Goal: Book appointment/travel/reservation

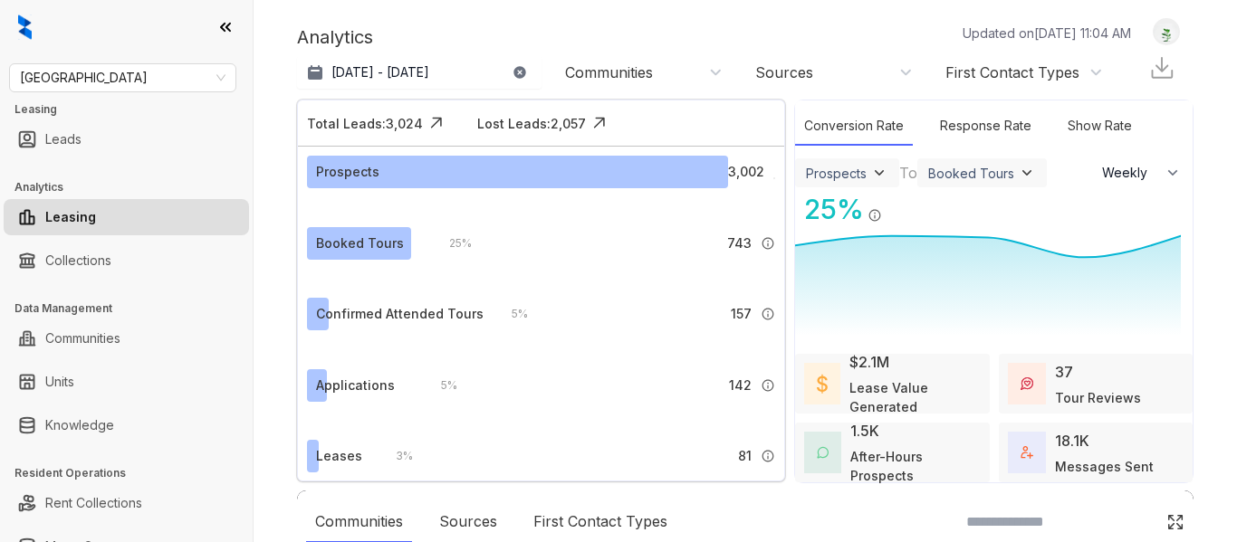
select select "******"
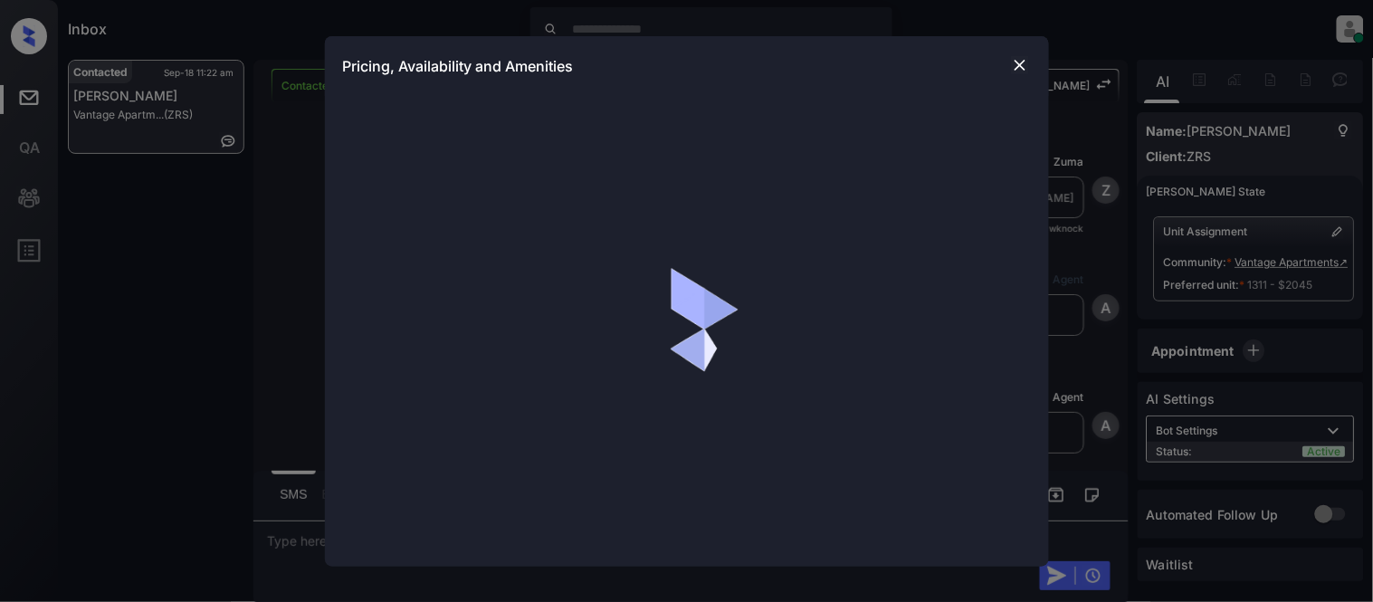
scroll to position [2984, 0]
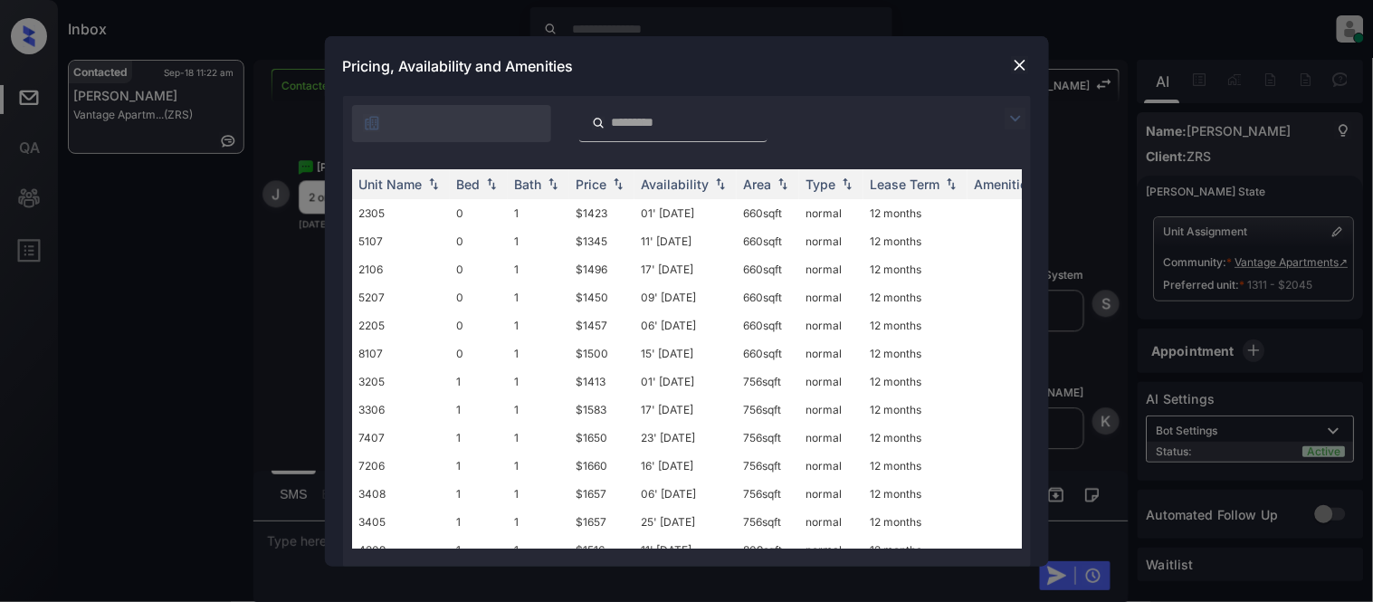
click at [1008, 116] on img at bounding box center [1016, 119] width 22 height 22
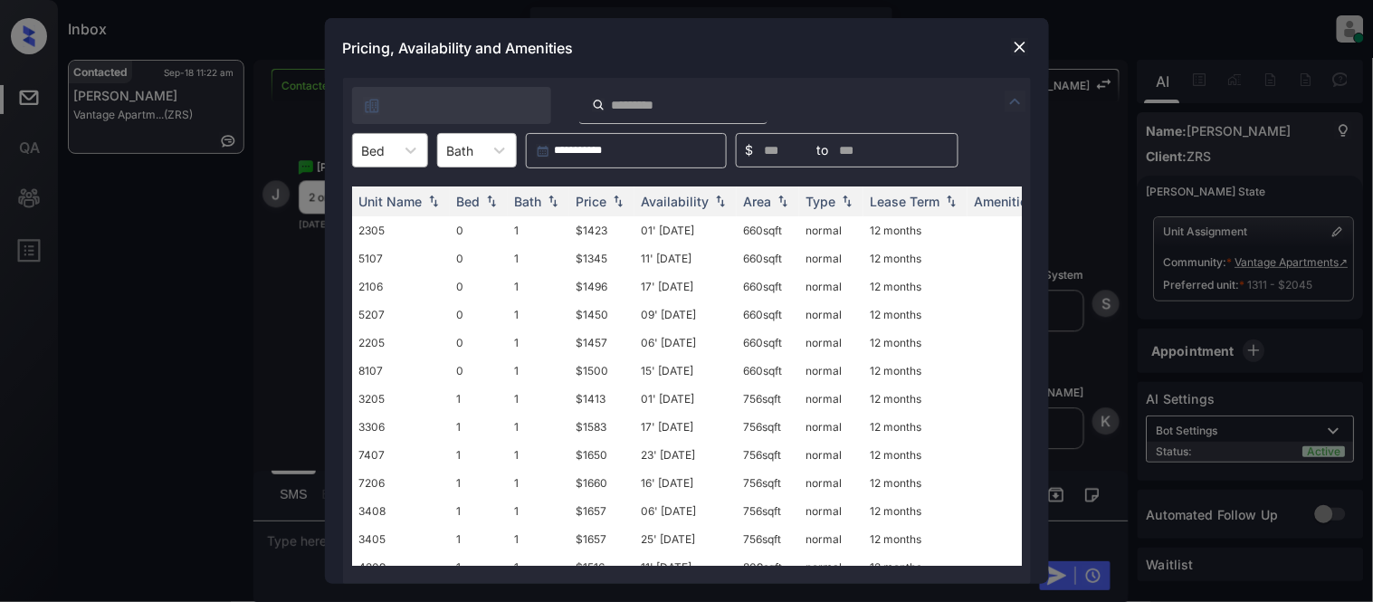
click at [386, 158] on div "Bed" at bounding box center [374, 151] width 42 height 26
click at [387, 282] on div "3" at bounding box center [390, 292] width 76 height 33
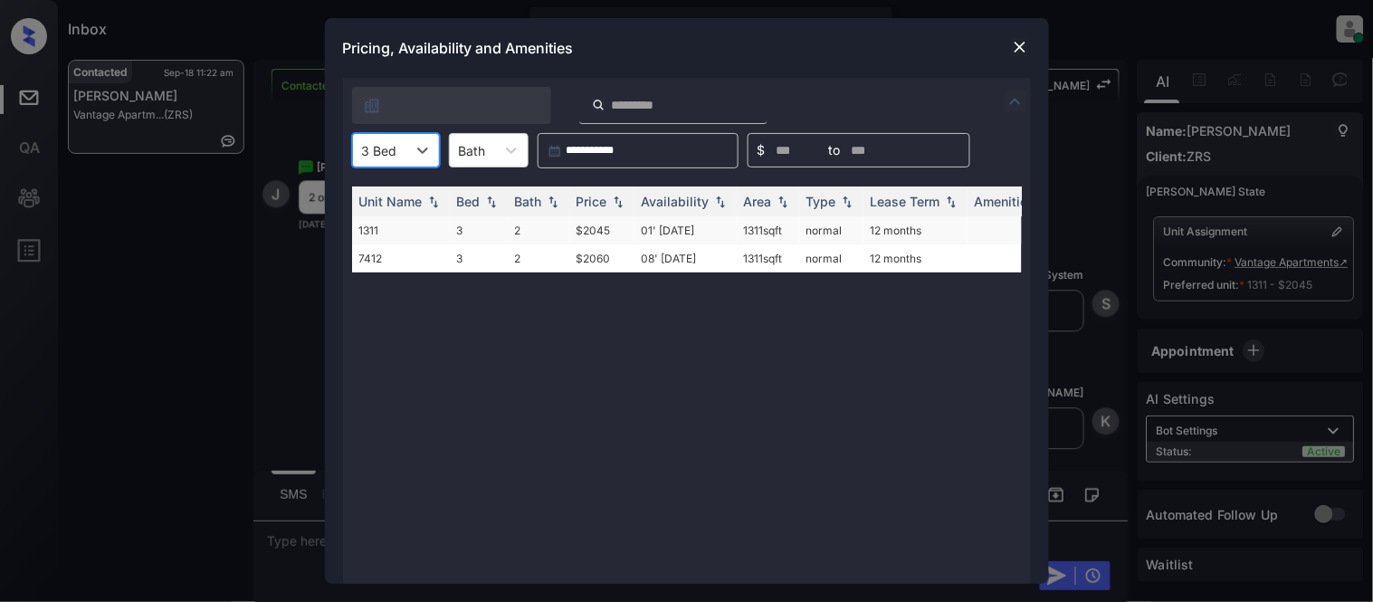
click at [593, 233] on td "$2045" at bounding box center [601, 230] width 65 height 28
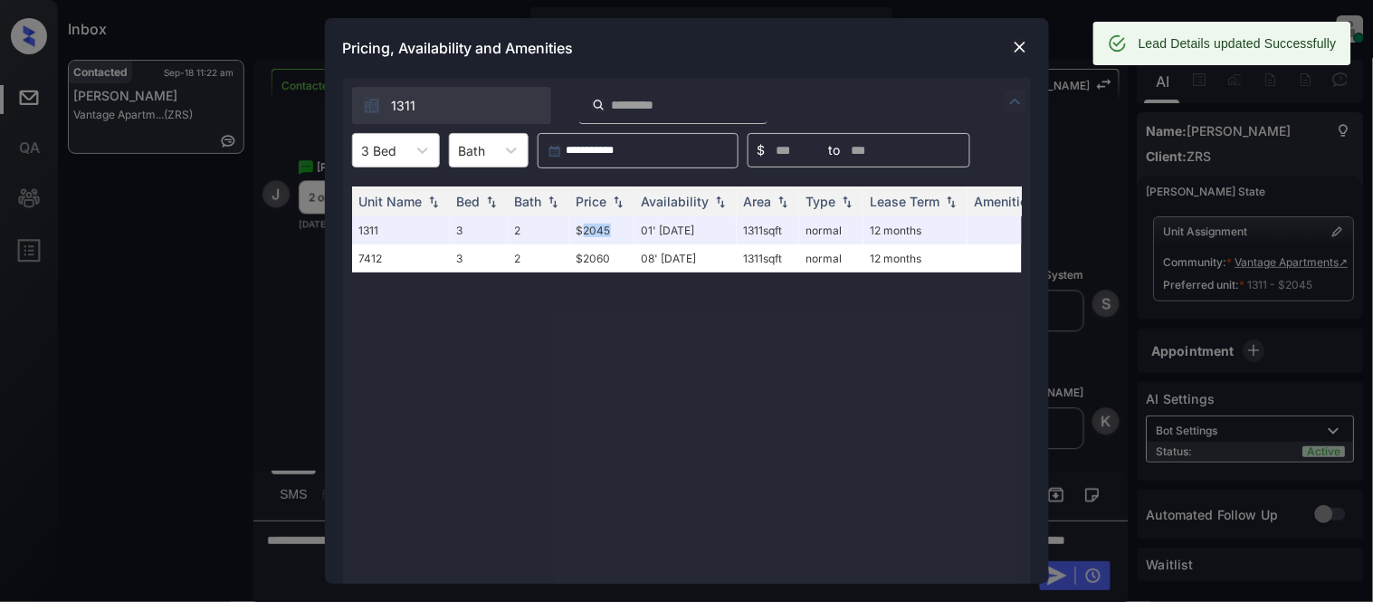
click at [1020, 52] on img at bounding box center [1020, 47] width 18 height 18
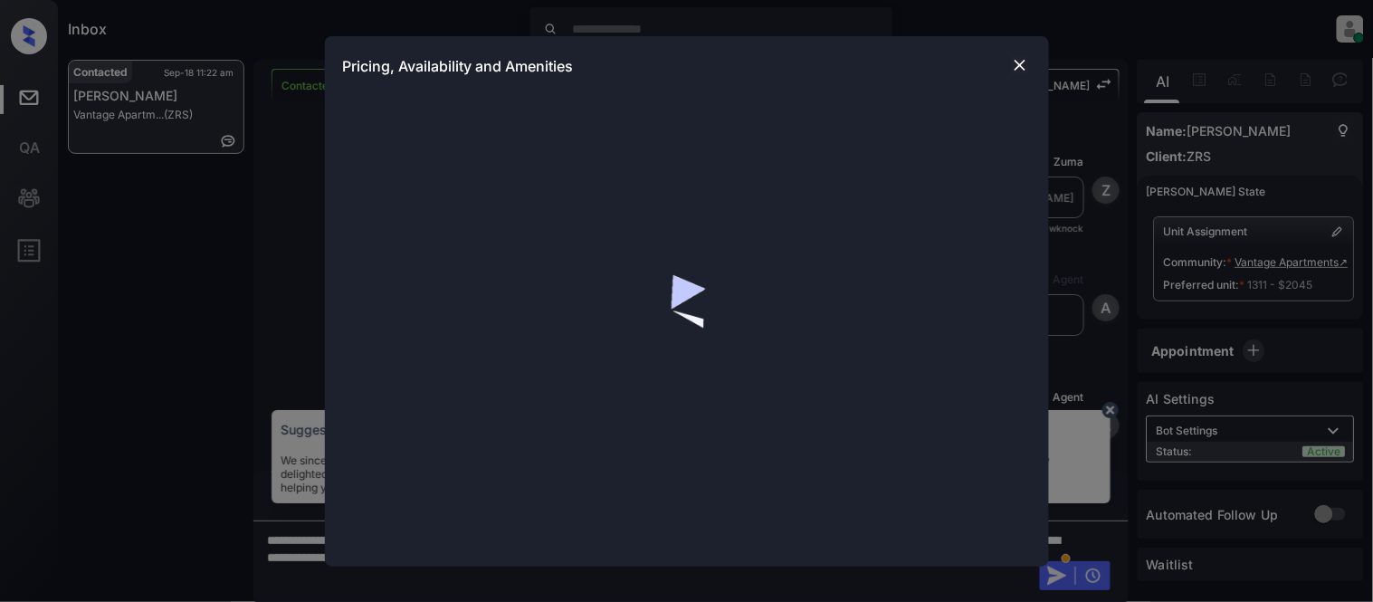
scroll to position [1995, 0]
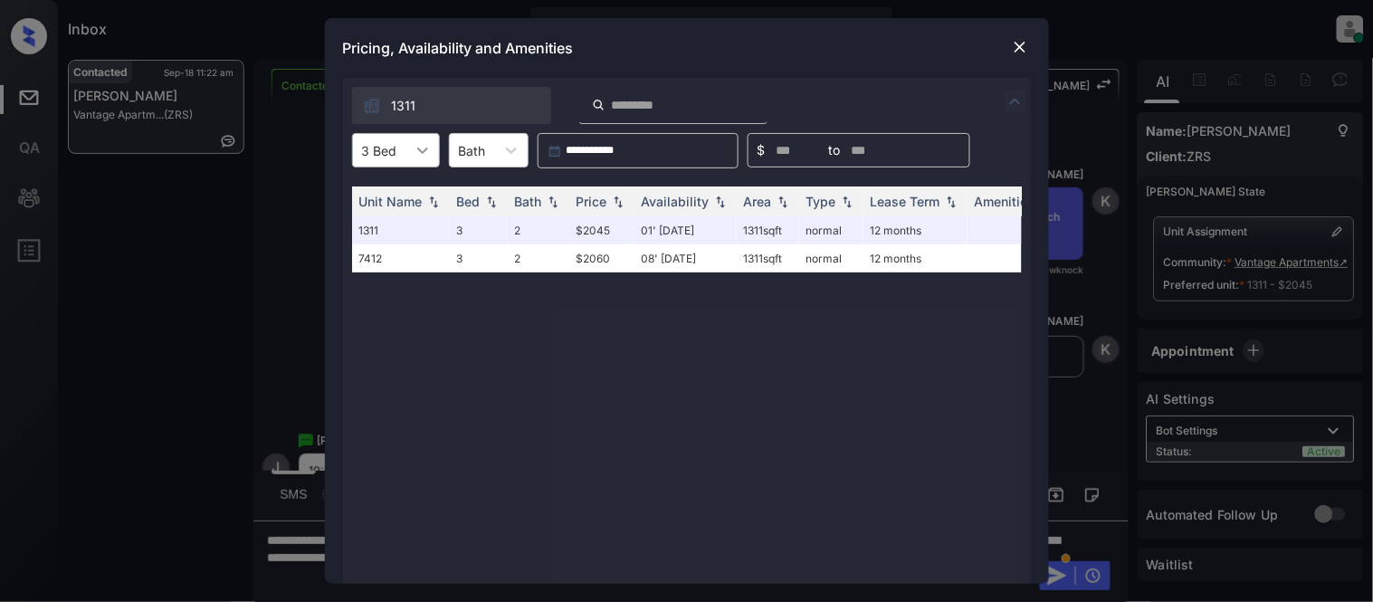
click at [424, 156] on icon at bounding box center [423, 150] width 18 height 18
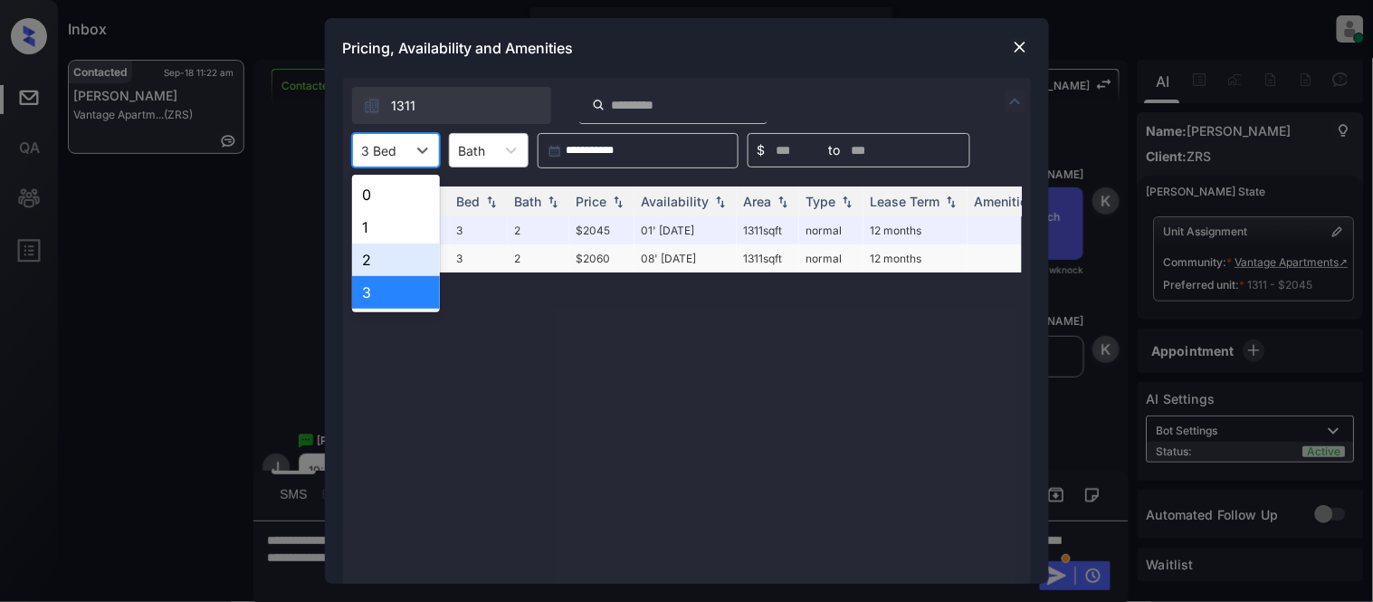
click at [395, 260] on div "2" at bounding box center [396, 260] width 88 height 33
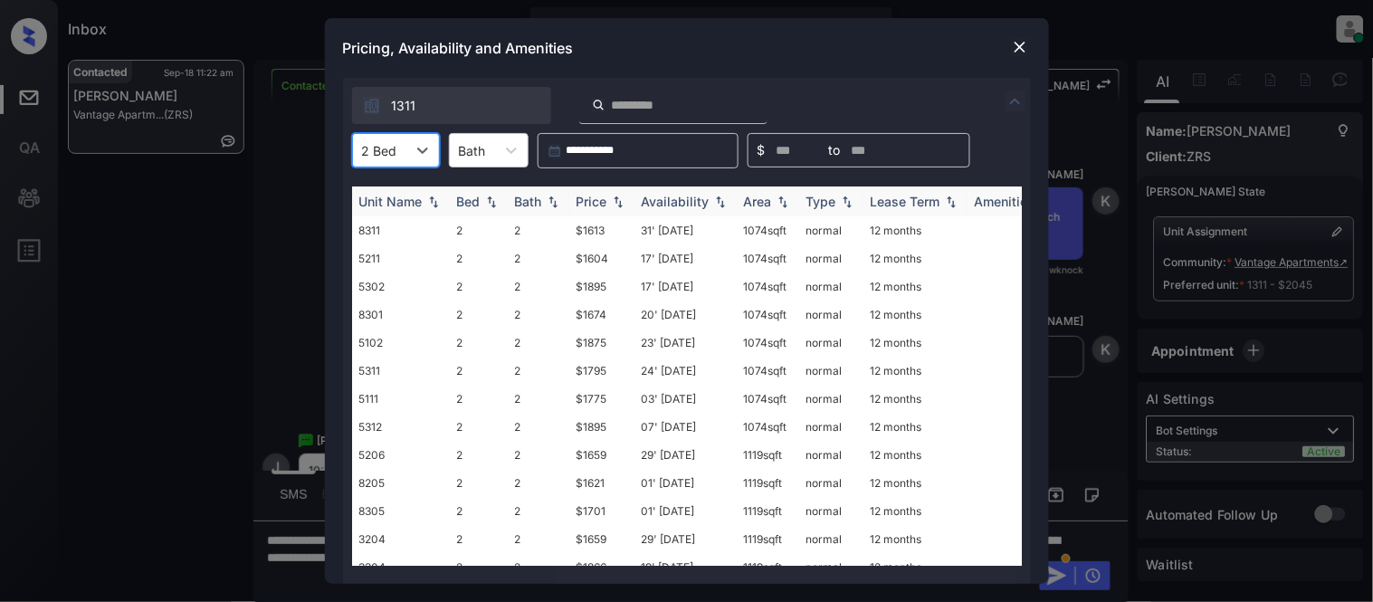
click at [682, 203] on div "Availability" at bounding box center [676, 201] width 68 height 15
click at [1025, 42] on img at bounding box center [1020, 47] width 18 height 18
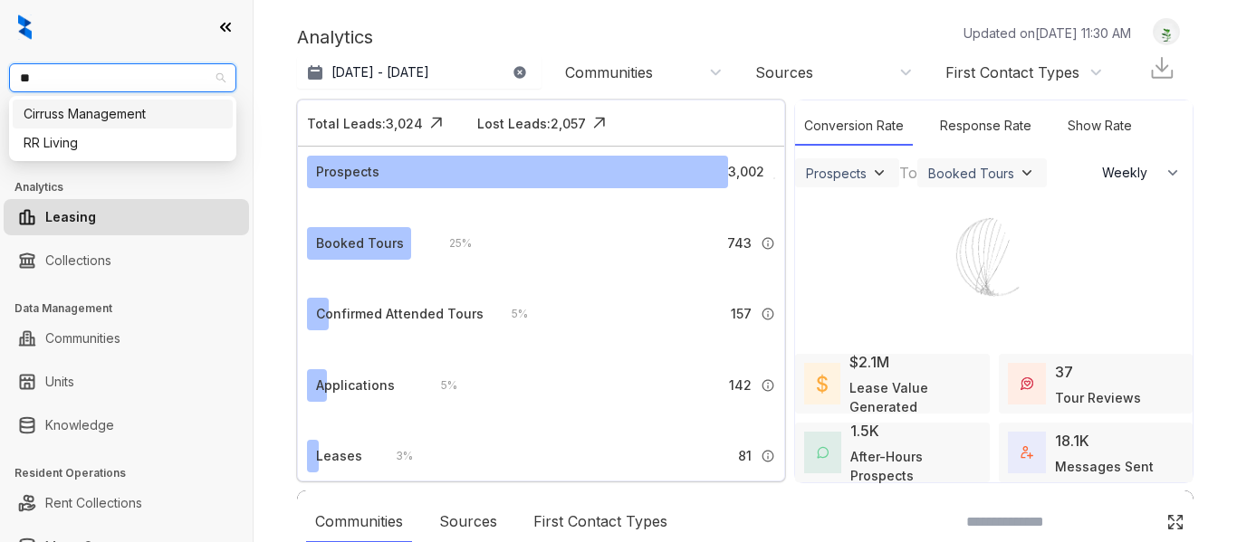
select select "******"
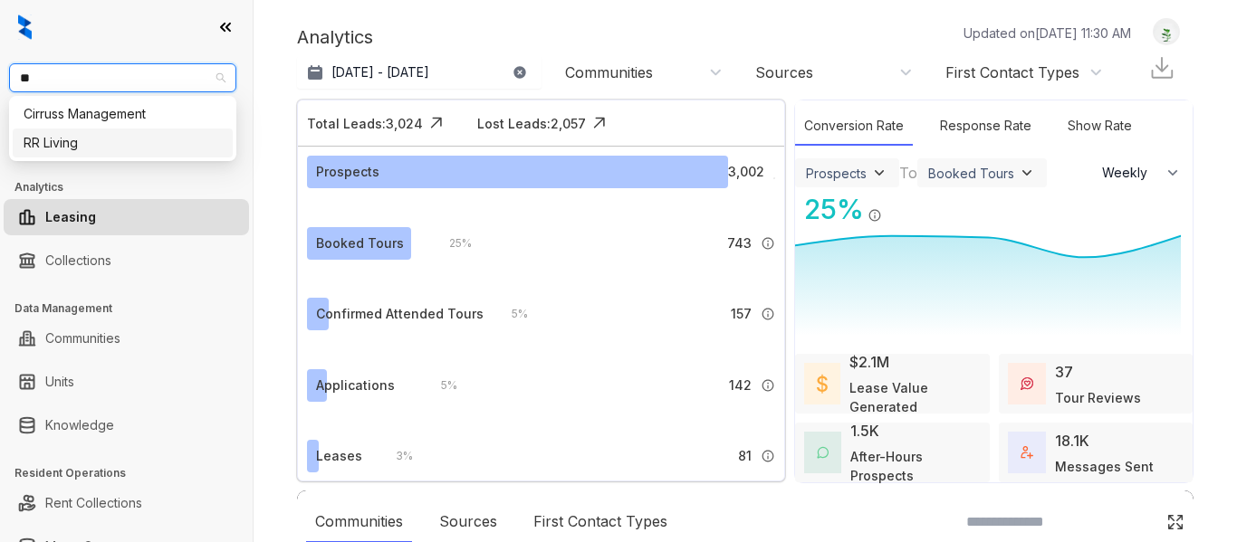
click at [102, 140] on div "RR Living" at bounding box center [123, 143] width 198 height 20
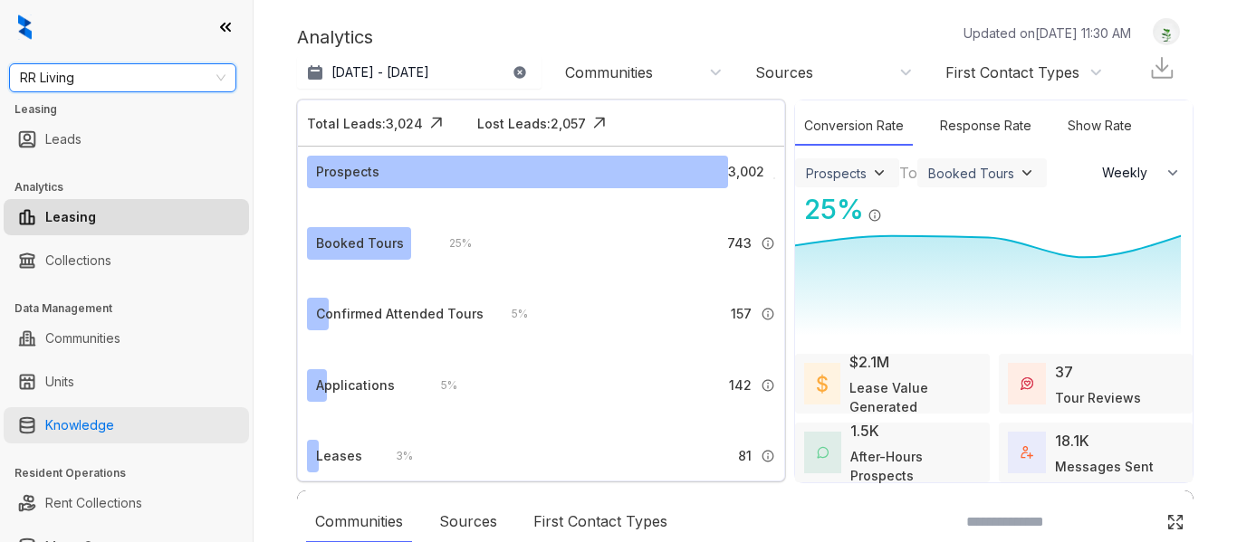
click at [64, 424] on link "Knowledge" at bounding box center [79, 425] width 69 height 36
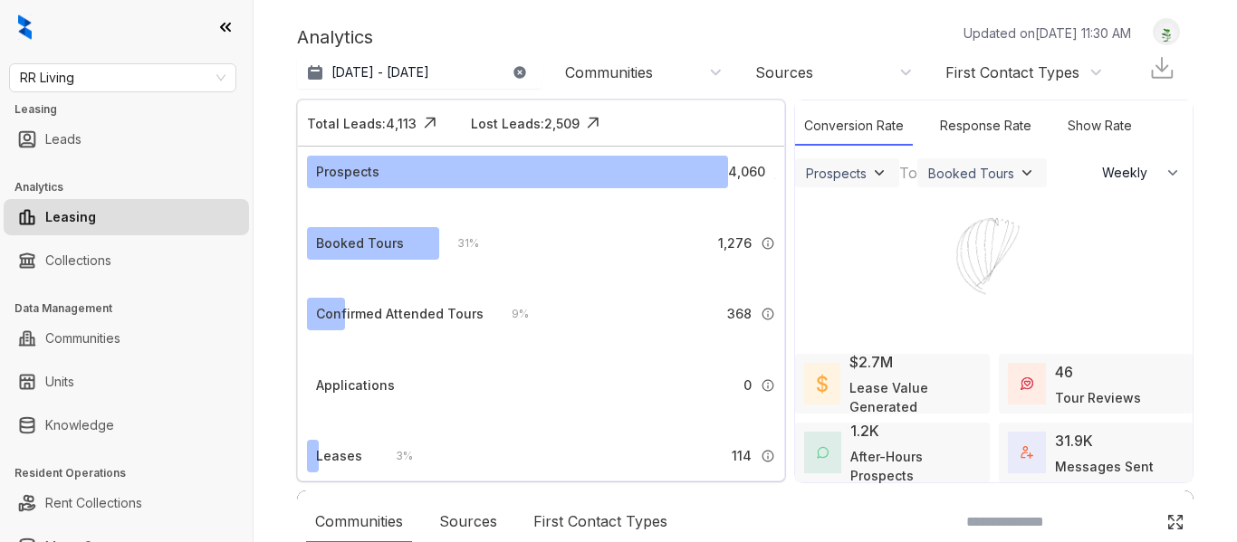
select select "******"
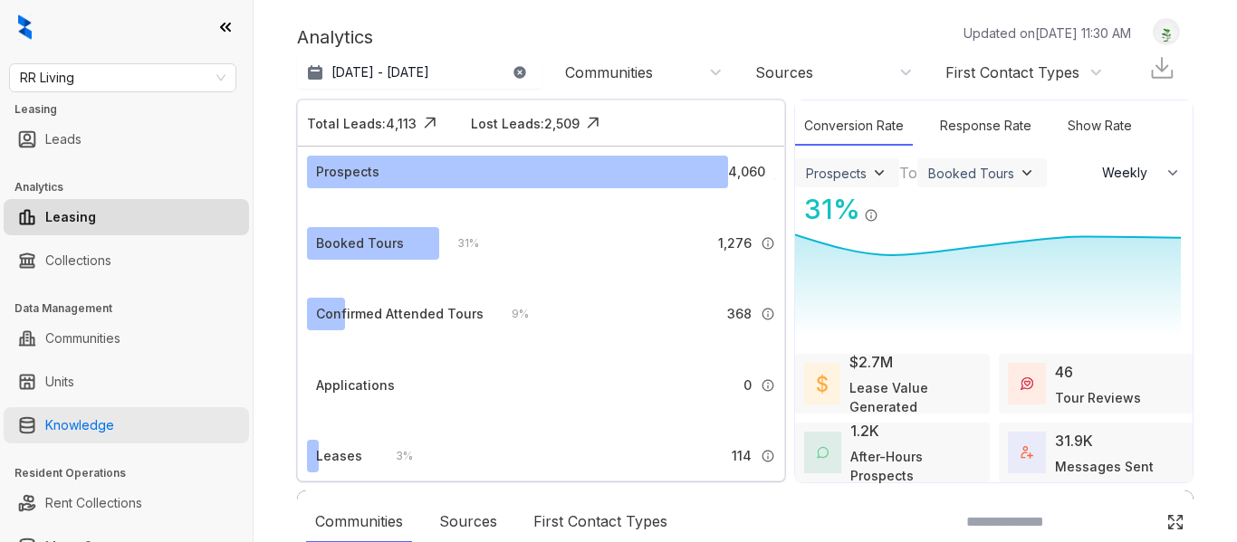
click at [62, 420] on link "Knowledge" at bounding box center [79, 425] width 69 height 36
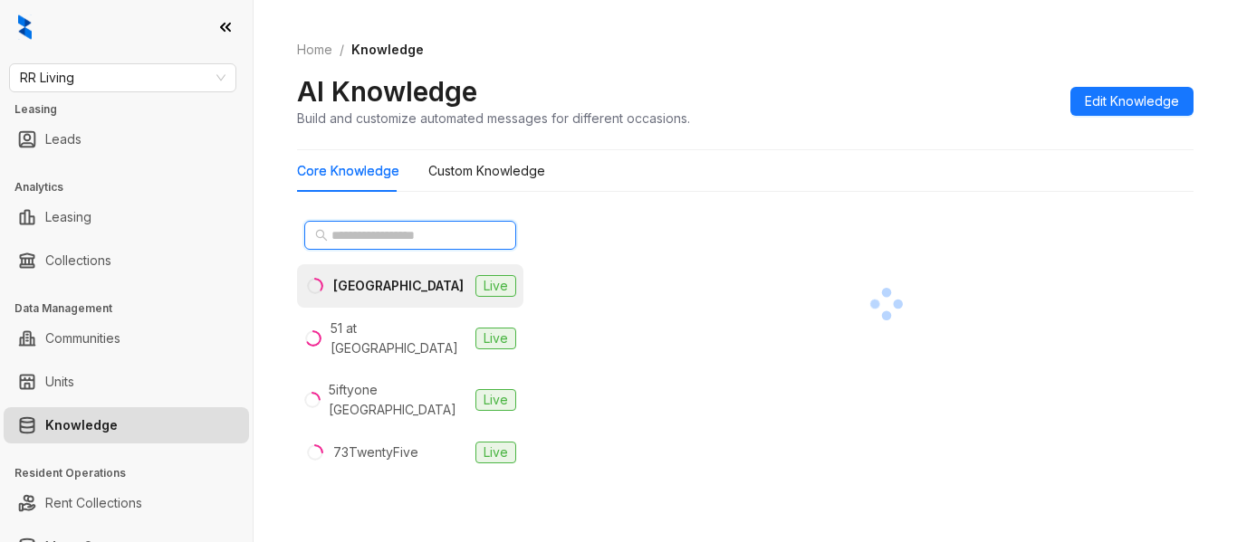
click at [437, 234] on input "text" at bounding box center [410, 235] width 159 height 20
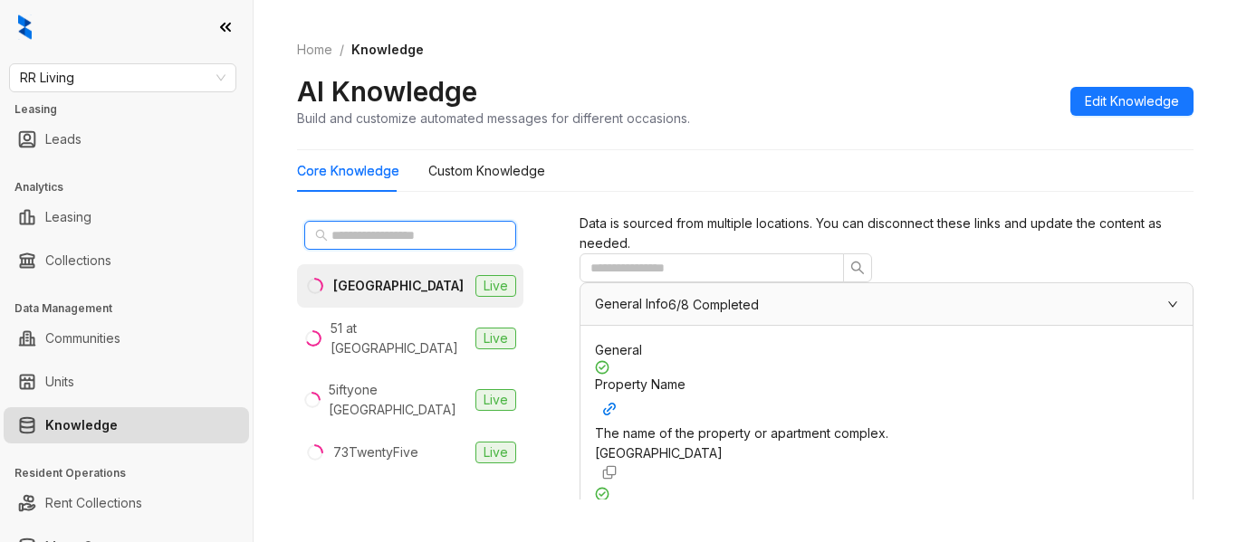
click at [358, 231] on input "text" at bounding box center [410, 235] width 159 height 20
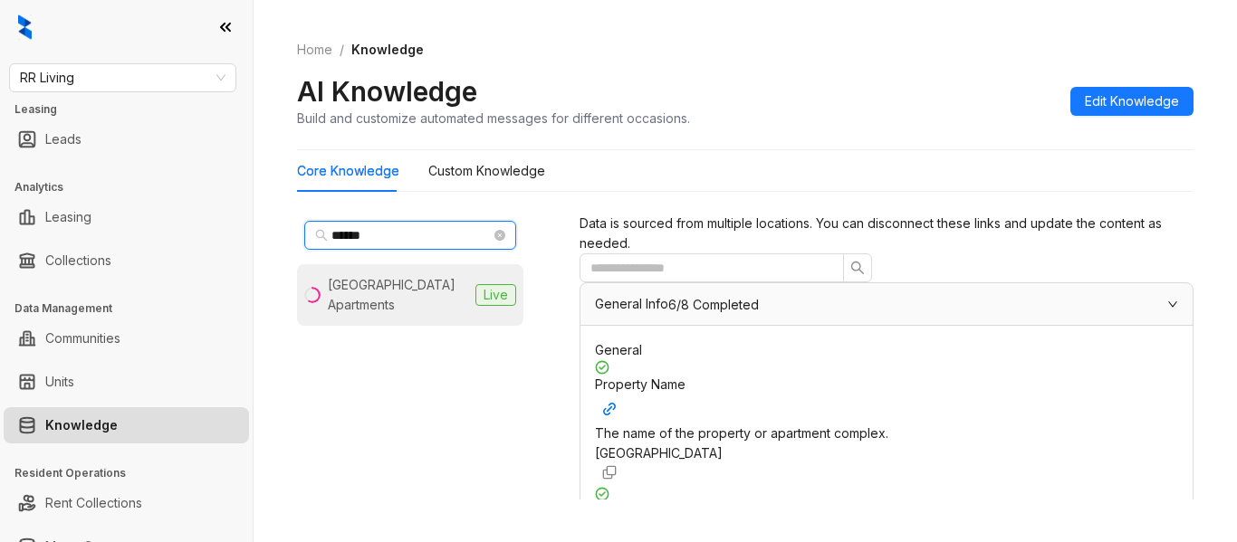
type input "******"
click at [400, 322] on li "[GEOGRAPHIC_DATA] Apartments Live" at bounding box center [410, 295] width 226 height 62
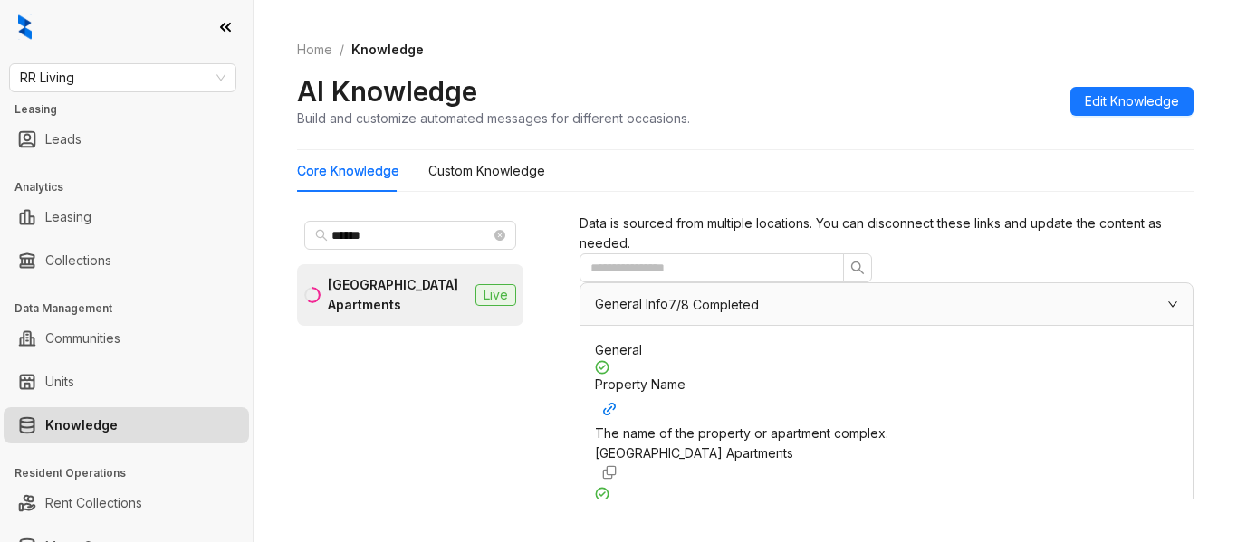
scroll to position [1267, 0]
drag, startPoint x: 616, startPoint y: 402, endPoint x: 1059, endPoint y: 403, distance: 442.7
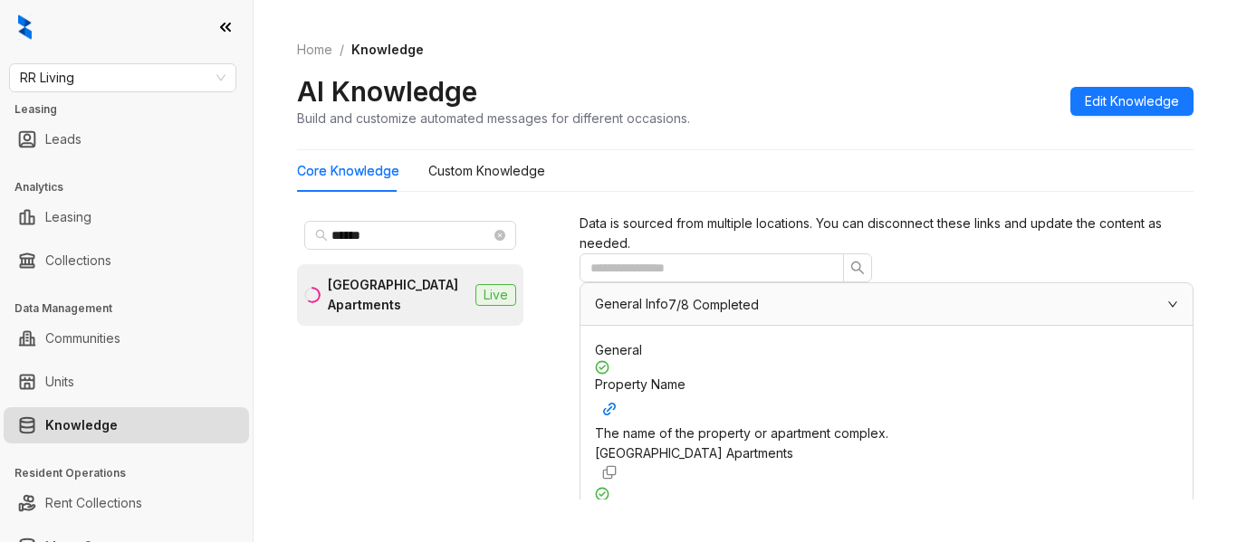
copy div "The security deposit amount for each bedroom type, if it varies by type."
drag, startPoint x: 951, startPoint y: 320, endPoint x: 847, endPoint y: 317, distance: 103.2
copy span "+14798905454"
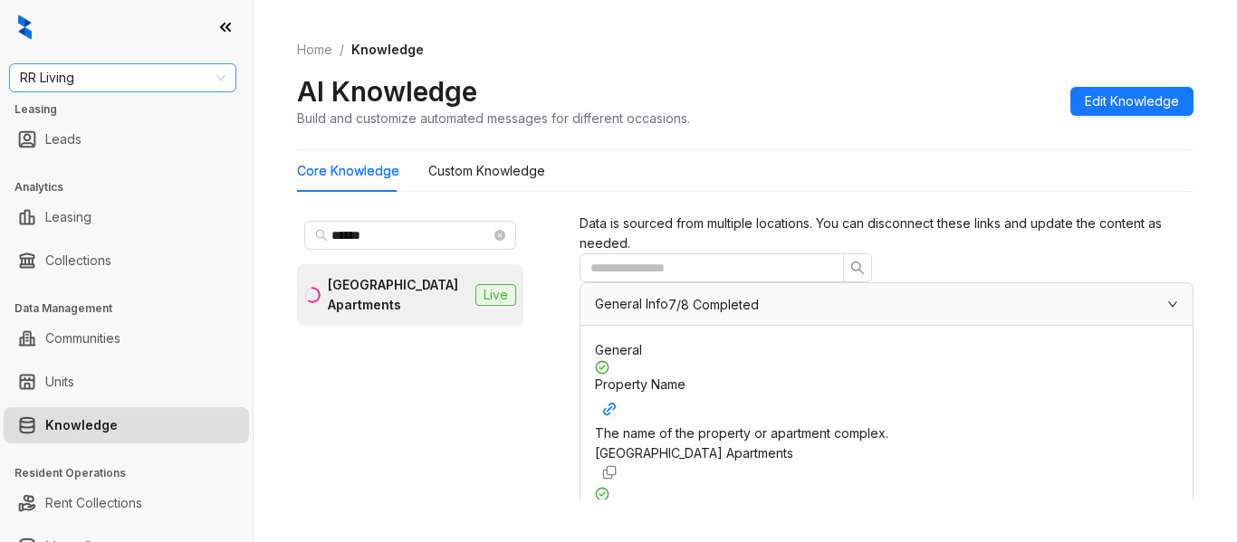
click at [119, 81] on span "RR Living" at bounding box center [122, 77] width 205 height 27
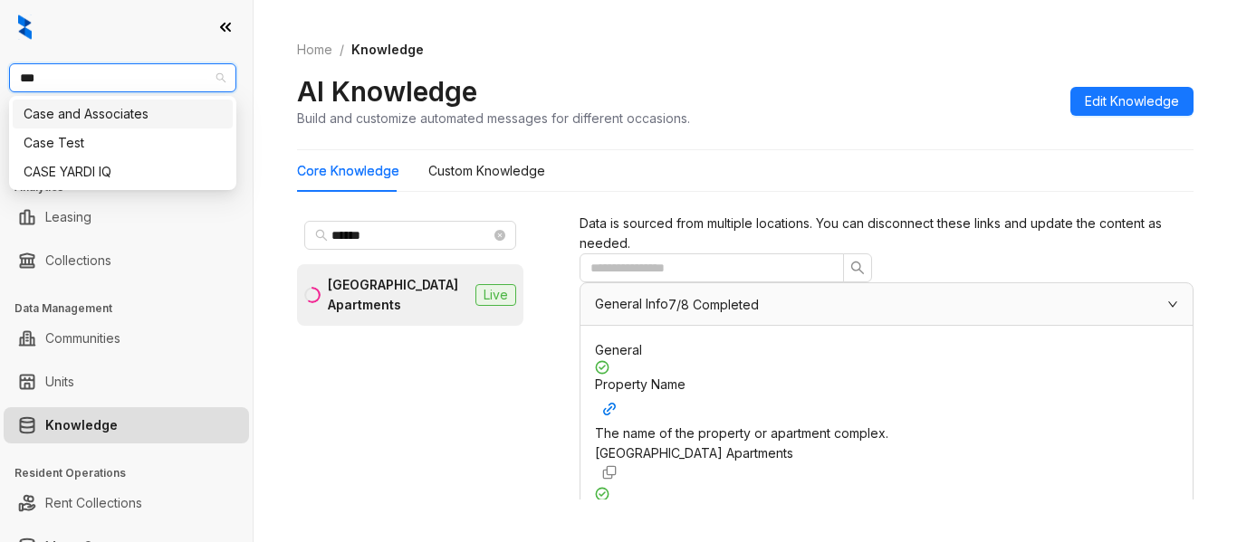
type input "****"
click at [119, 113] on div "Case and Associates" at bounding box center [123, 114] width 198 height 20
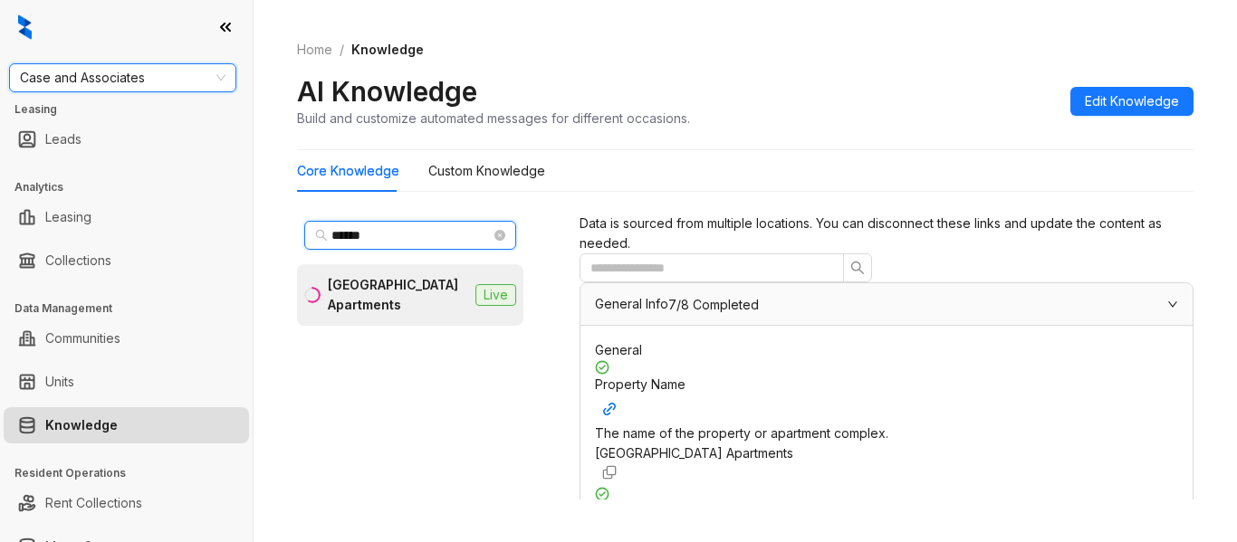
click at [351, 231] on input "******" at bounding box center [410, 235] width 159 height 20
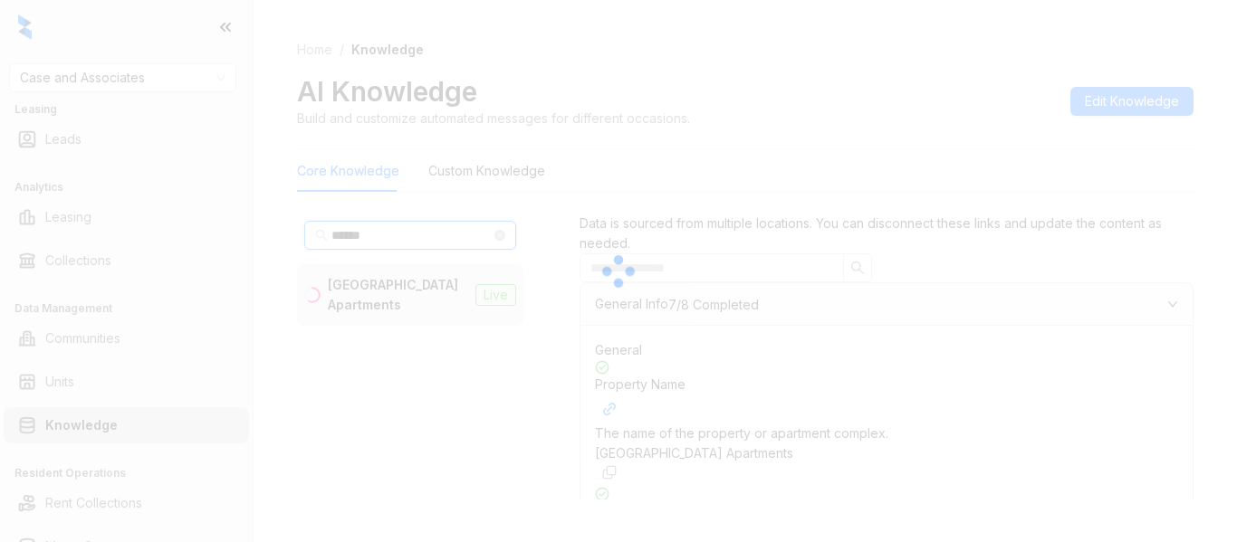
drag, startPoint x: 394, startPoint y: 242, endPoint x: 229, endPoint y: 240, distance: 164.8
click at [233, 241] on div "Case and Associates Leasing Leads Analytics Leasing Collections Data Management…" at bounding box center [618, 271] width 1237 height 542
type input "******"
click at [249, 141] on div at bounding box center [618, 271] width 1237 height 542
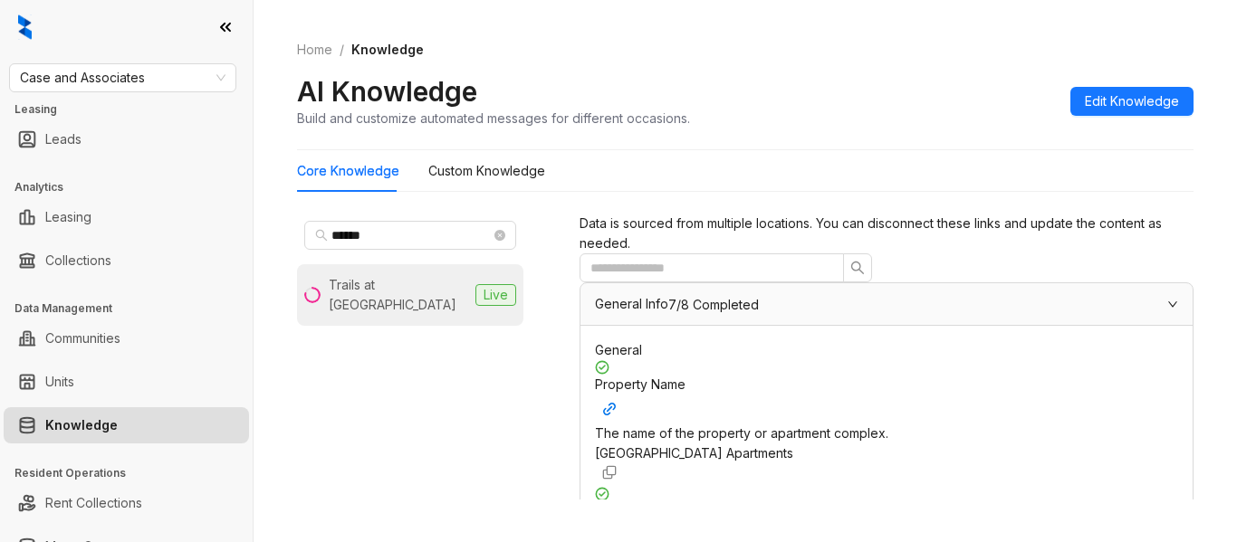
click at [377, 285] on div "Trails at Hunter Pointe" at bounding box center [398, 295] width 139 height 40
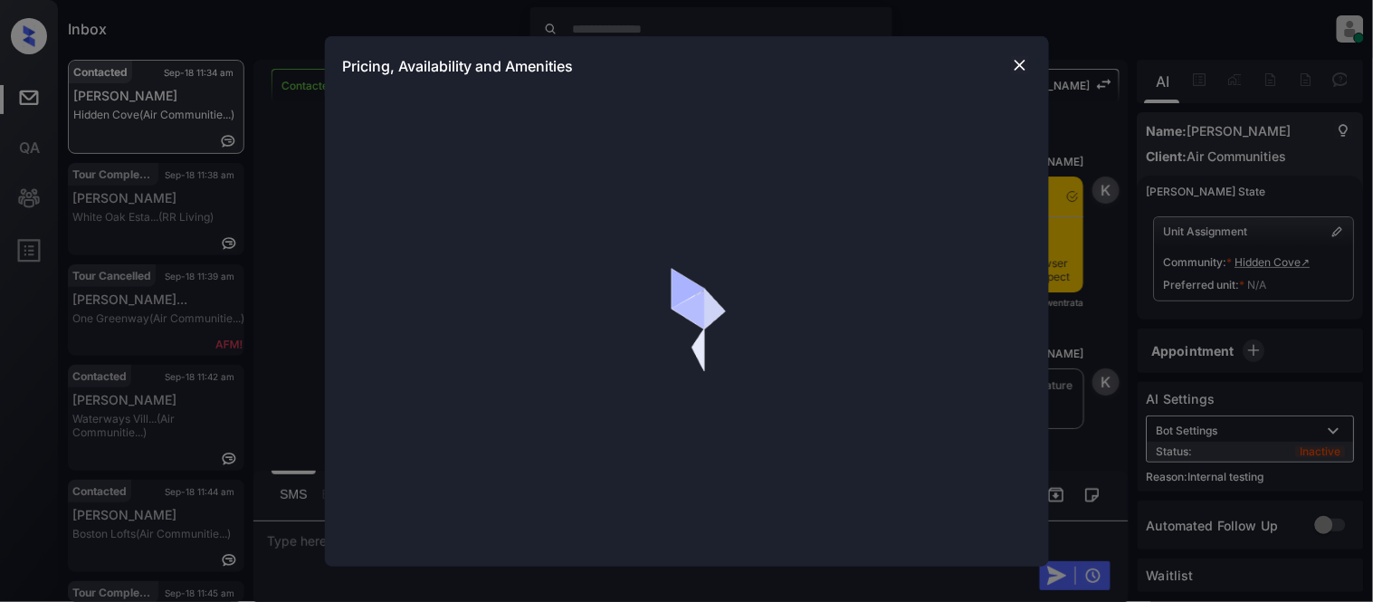
scroll to position [5, 0]
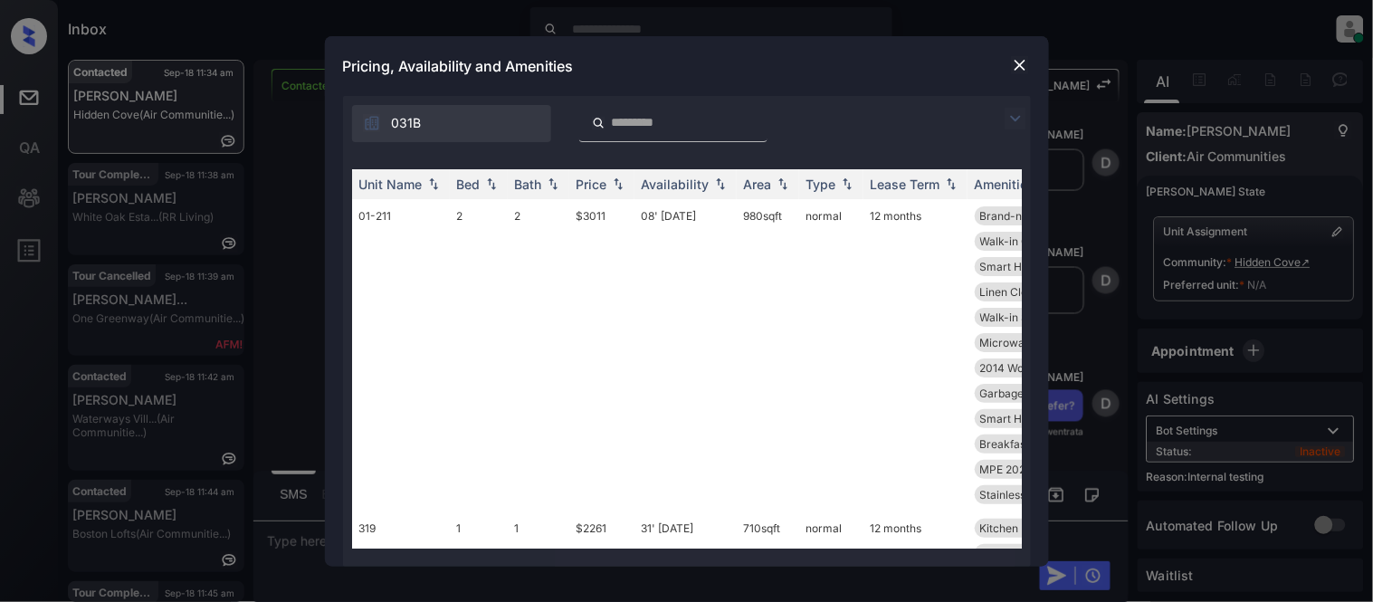
click at [1017, 111] on img at bounding box center [1016, 119] width 22 height 22
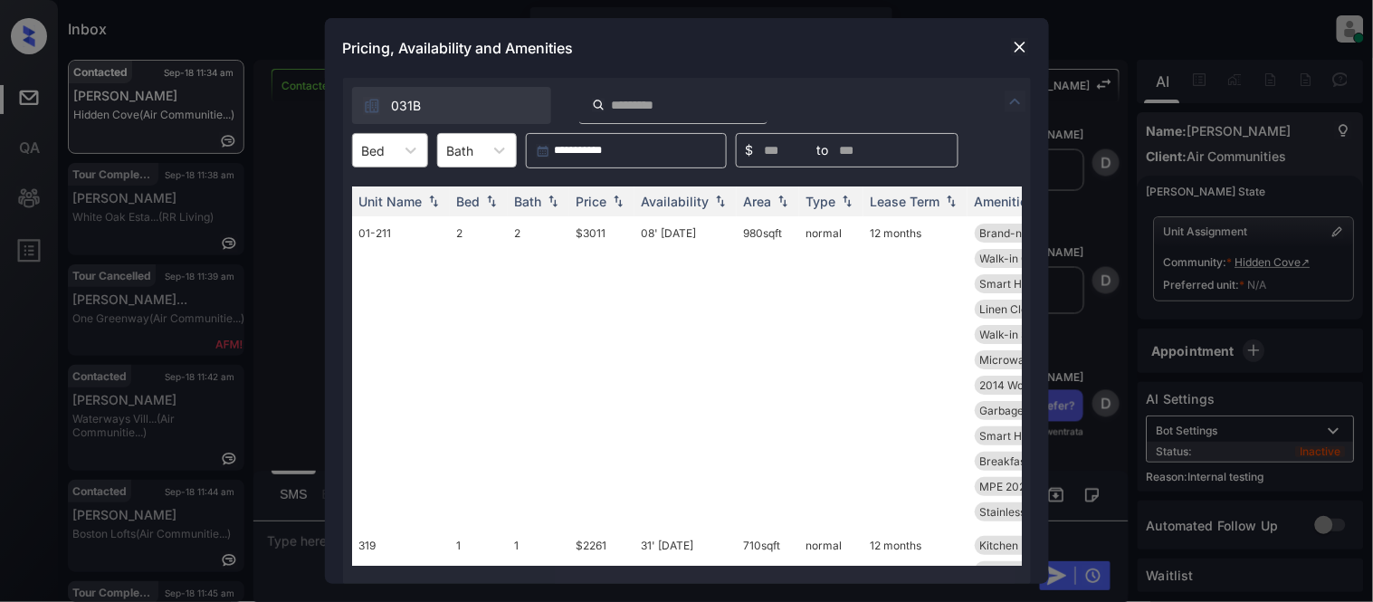
click at [389, 154] on div "Bed" at bounding box center [374, 151] width 42 height 26
click at [382, 214] on div "2" at bounding box center [390, 227] width 76 height 33
click at [589, 205] on div "Price" at bounding box center [592, 201] width 31 height 15
click at [594, 231] on td "$2501" at bounding box center [601, 372] width 65 height 312
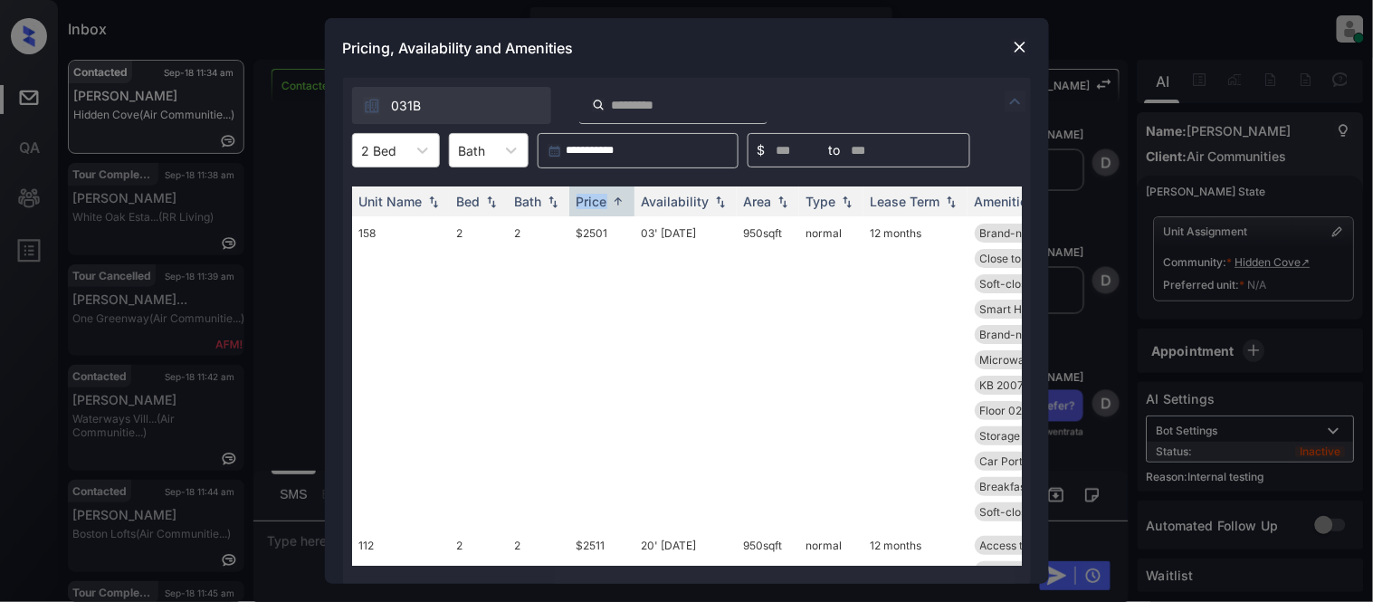
click at [594, 231] on td "$2501" at bounding box center [601, 372] width 65 height 312
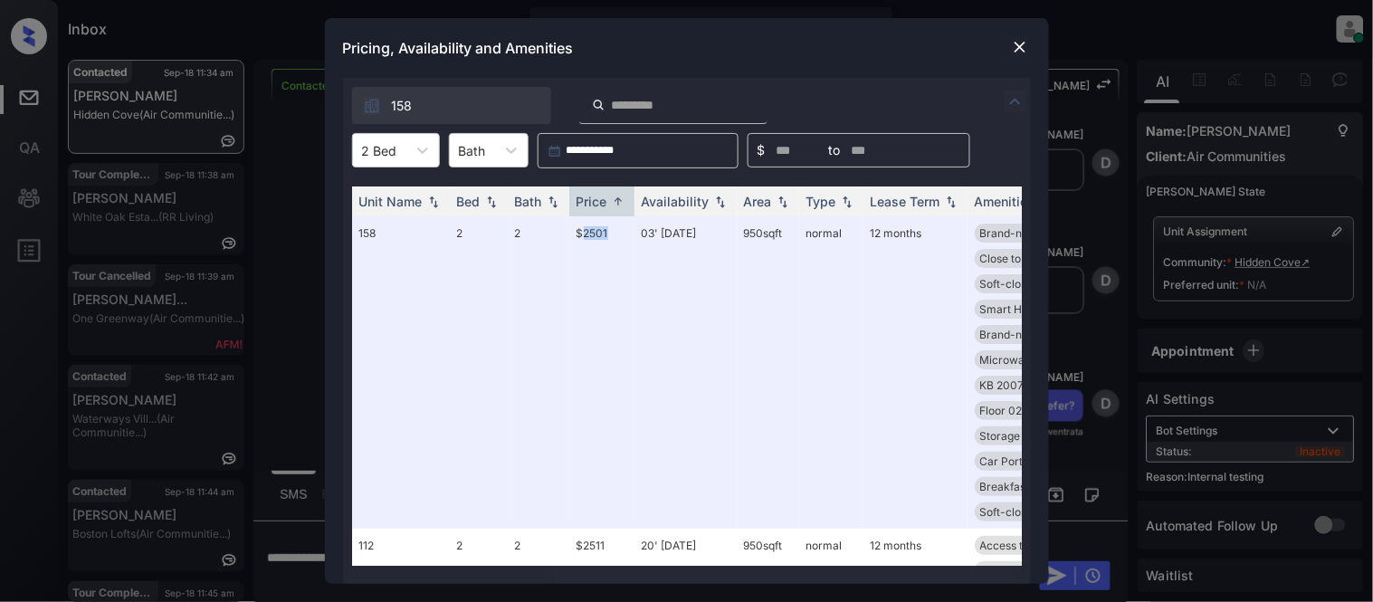
click at [1017, 46] on img at bounding box center [1020, 47] width 18 height 18
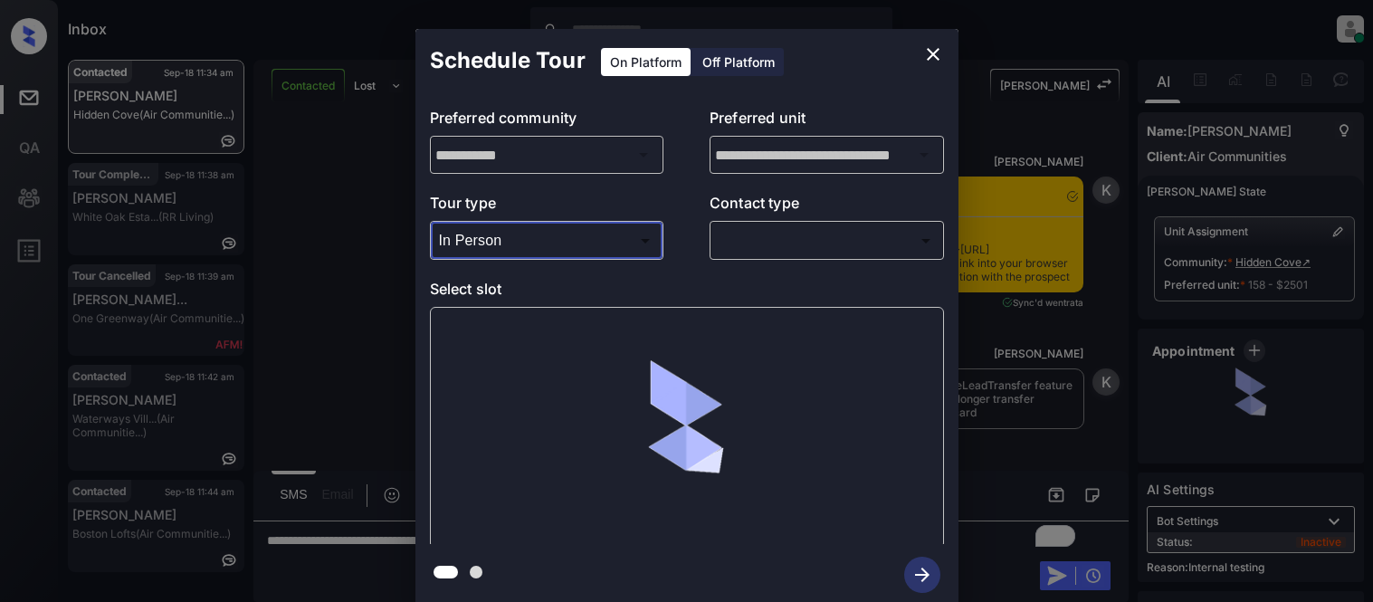
click at [754, 272] on div at bounding box center [686, 301] width 1373 height 602
click at [742, 248] on body "Inbox Kristina Cataag Online Set yourself offline Set yourself on break Profile…" at bounding box center [686, 301] width 1373 height 602
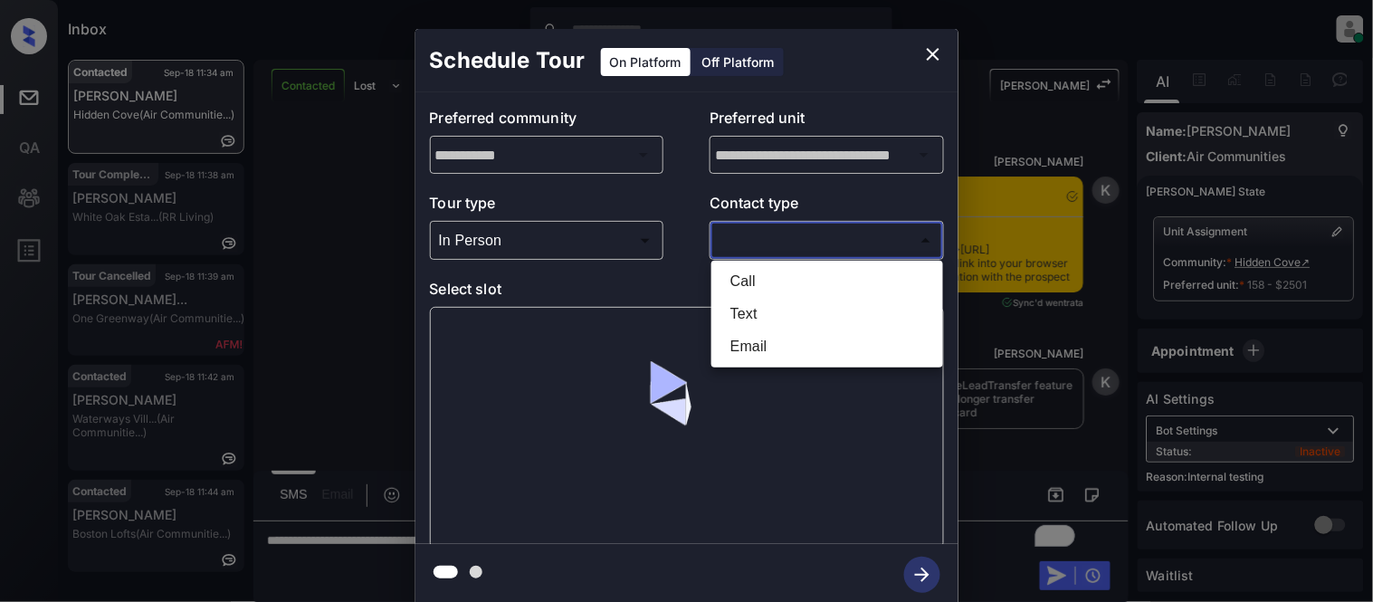
scroll to position [5, 0]
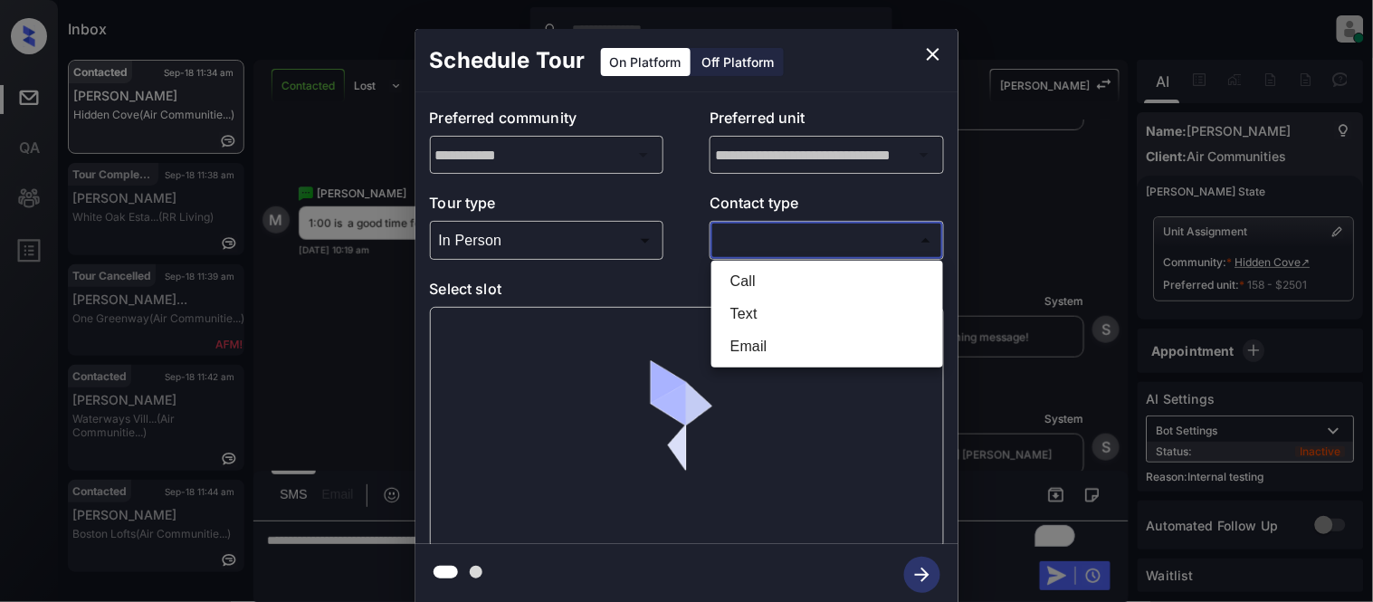
click at [748, 310] on li "Text" at bounding box center [827, 314] width 223 height 33
type input "****"
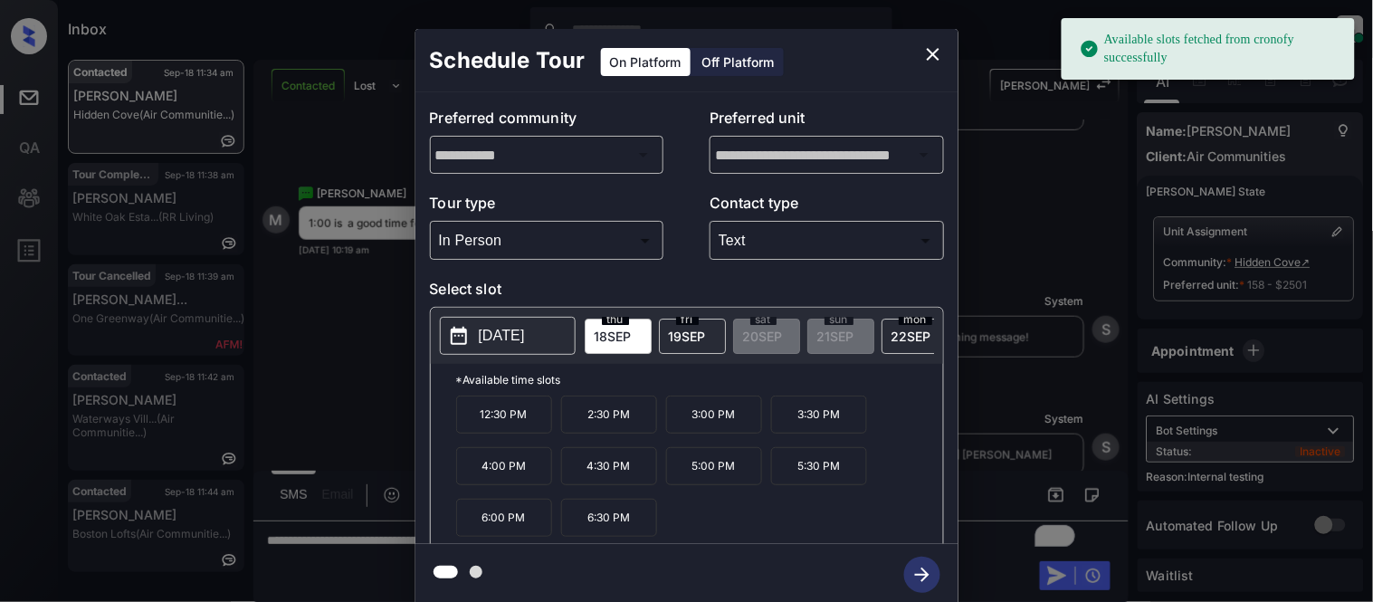
click at [549, 323] on button "[DATE]" at bounding box center [508, 336] width 136 height 38
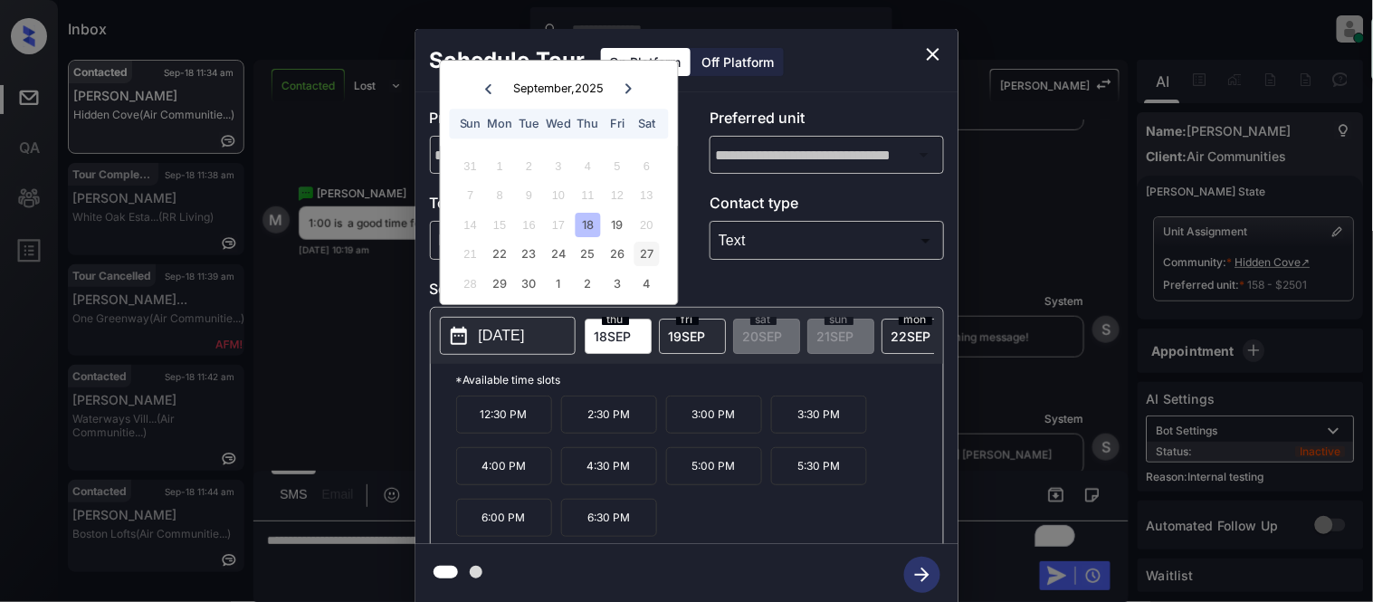
click at [641, 256] on div "27" at bounding box center [647, 255] width 24 height 24
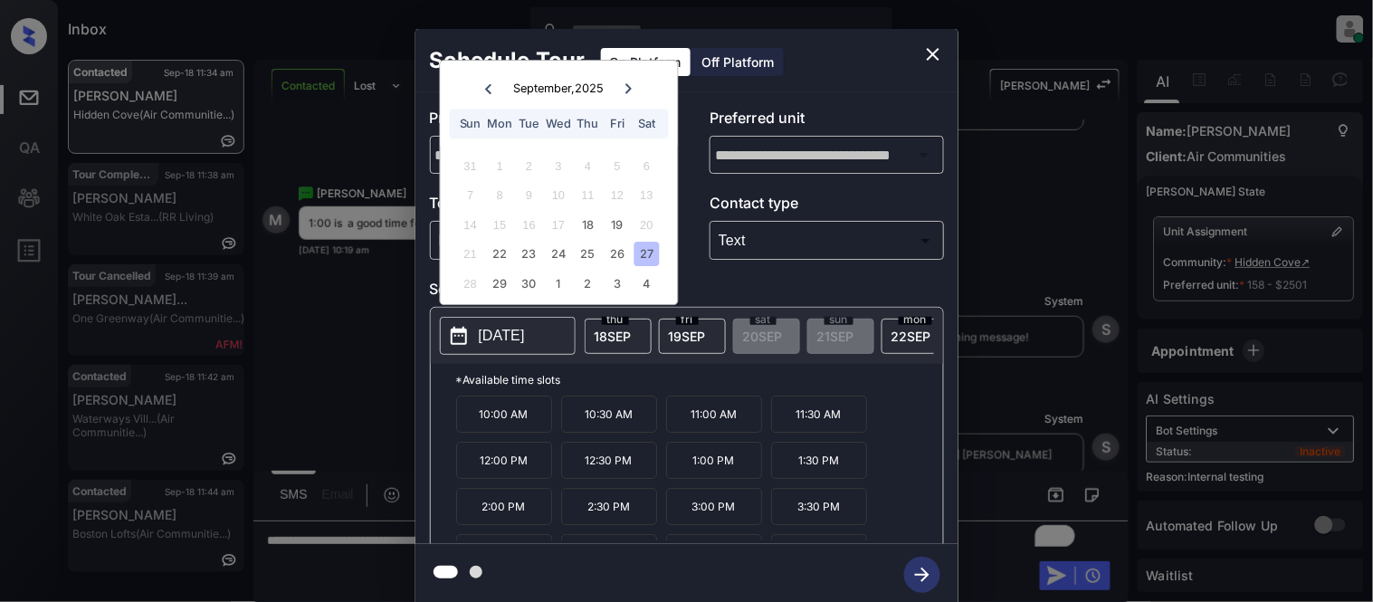
click at [722, 479] on p "1:00 PM" at bounding box center [714, 460] width 96 height 37
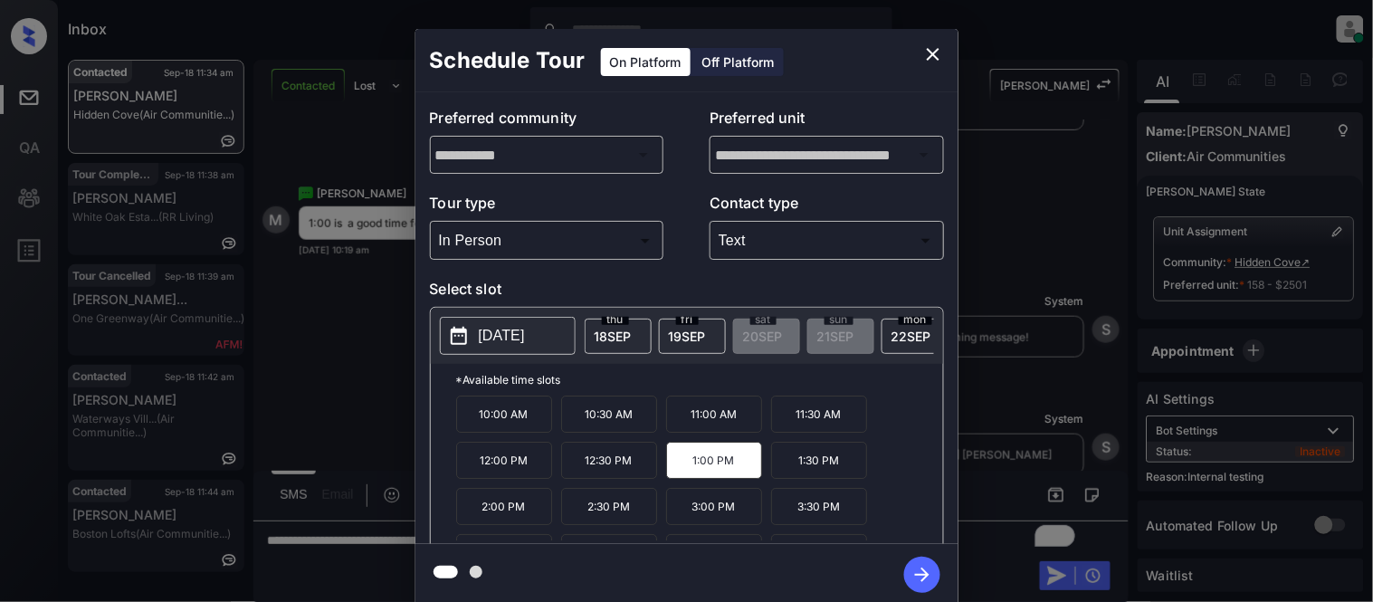
click at [910, 567] on icon "button" at bounding box center [922, 575] width 36 height 36
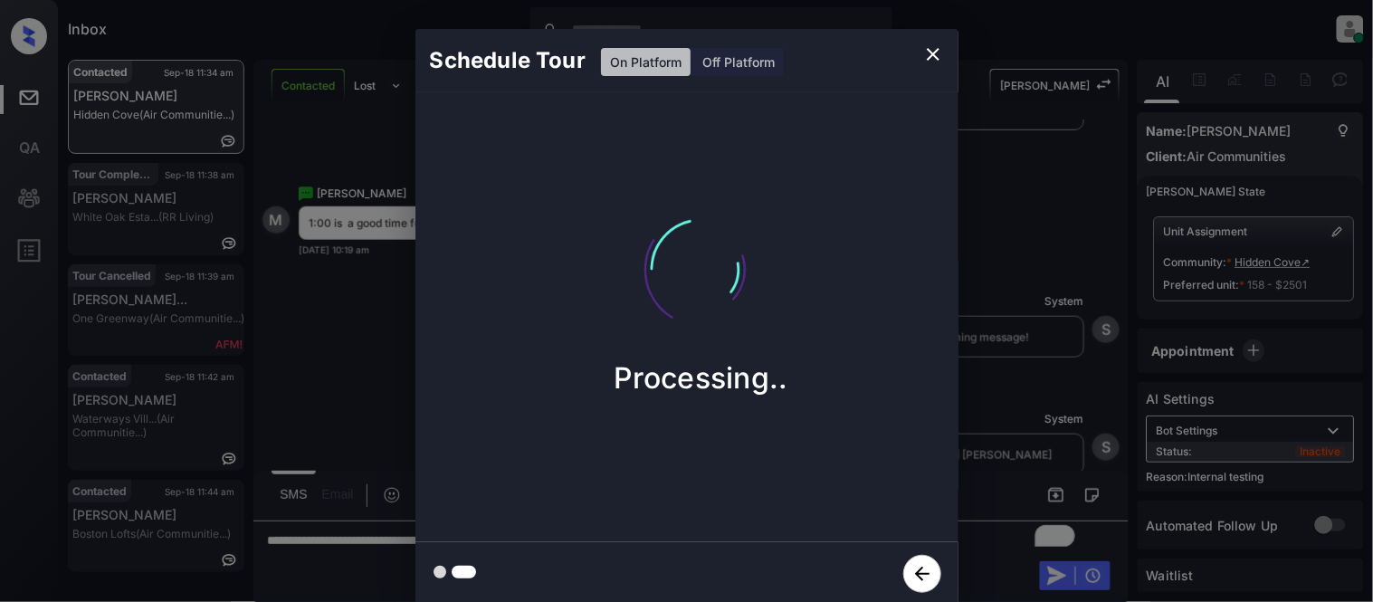
click at [1007, 432] on div "Schedule Tour On Platform Off Platform Processing.." at bounding box center [686, 317] width 1373 height 635
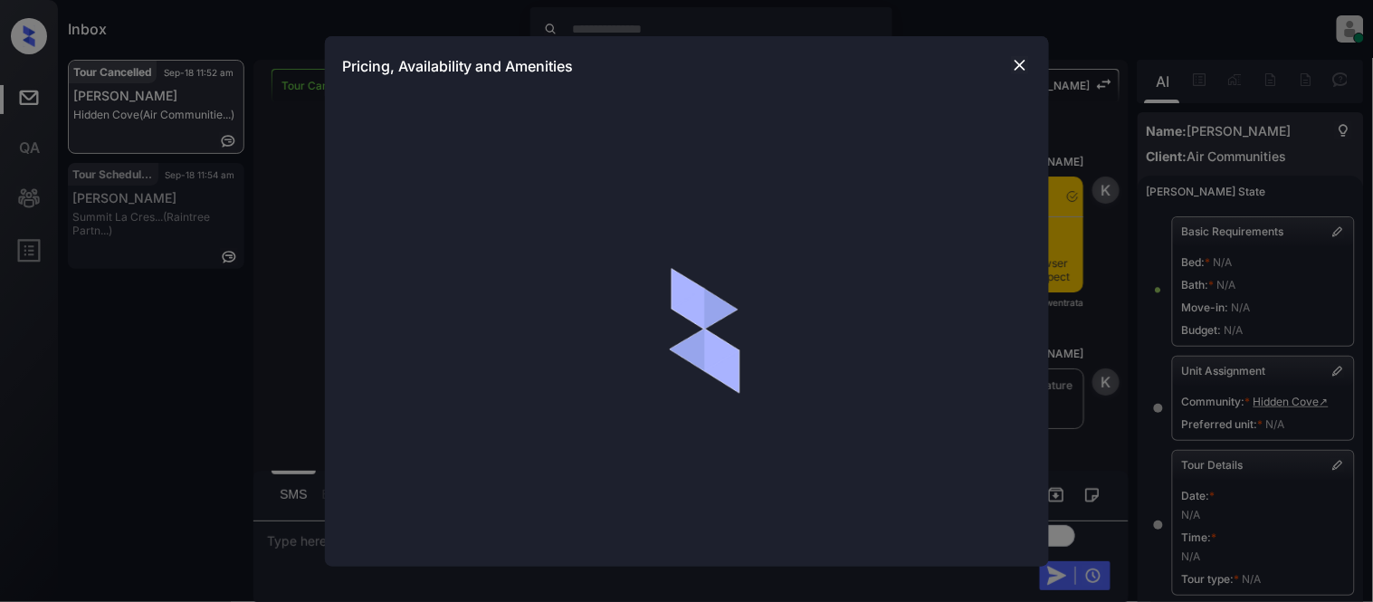
scroll to position [5244, 0]
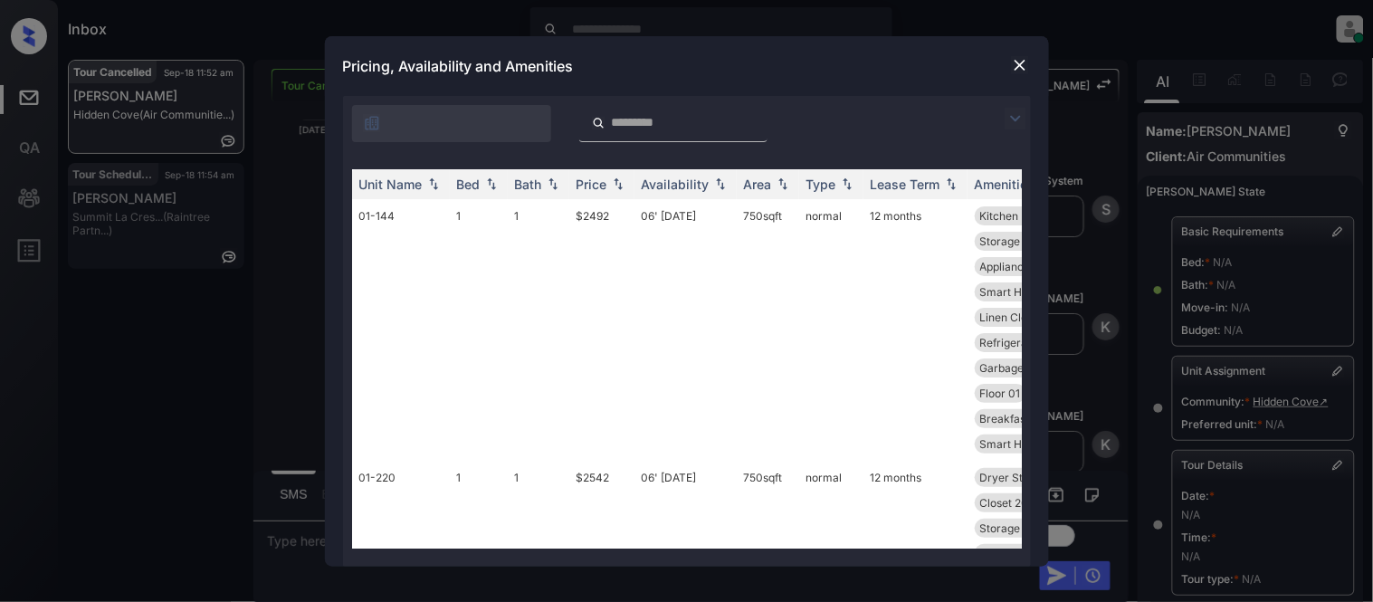
click at [1009, 122] on img at bounding box center [1016, 119] width 22 height 22
click at [338, 154] on div "**********" at bounding box center [687, 331] width 724 height 471
click at [387, 152] on div "Unit Name Bed Bath Price Availability Area Type Lease Term Amenities 01-144 1 1…" at bounding box center [687, 359] width 688 height 416
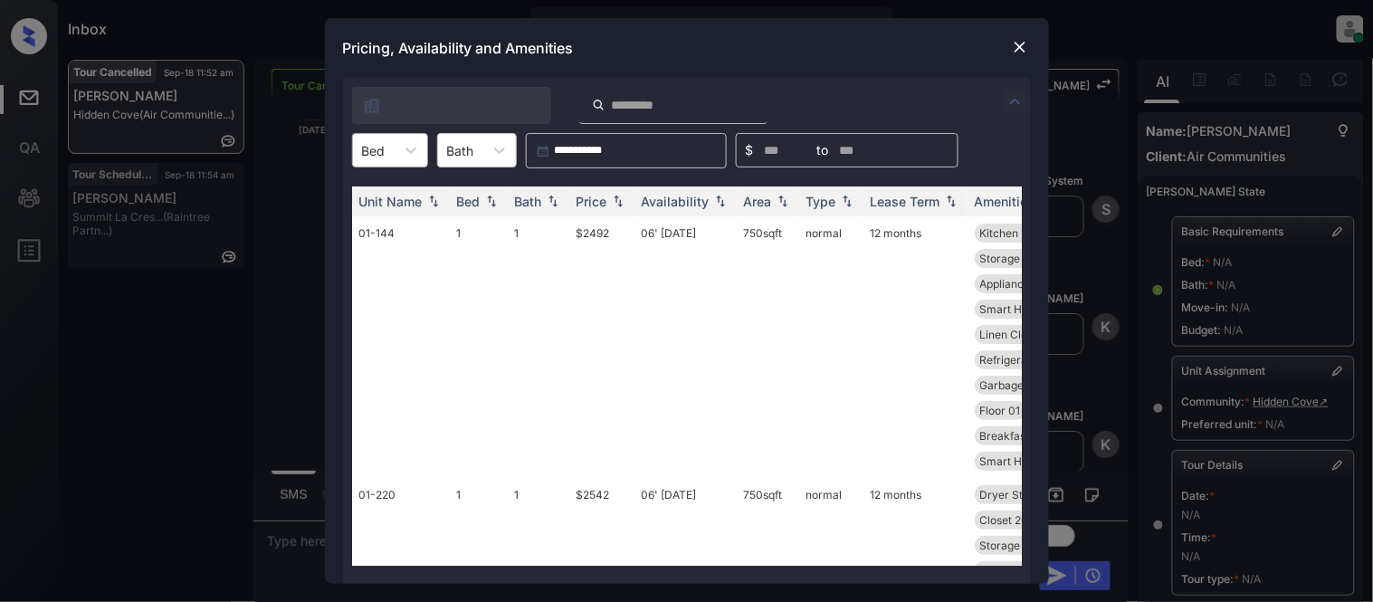
click at [389, 147] on div "Bed" at bounding box center [374, 151] width 42 height 26
click at [391, 229] on div "2" at bounding box center [390, 227] width 76 height 33
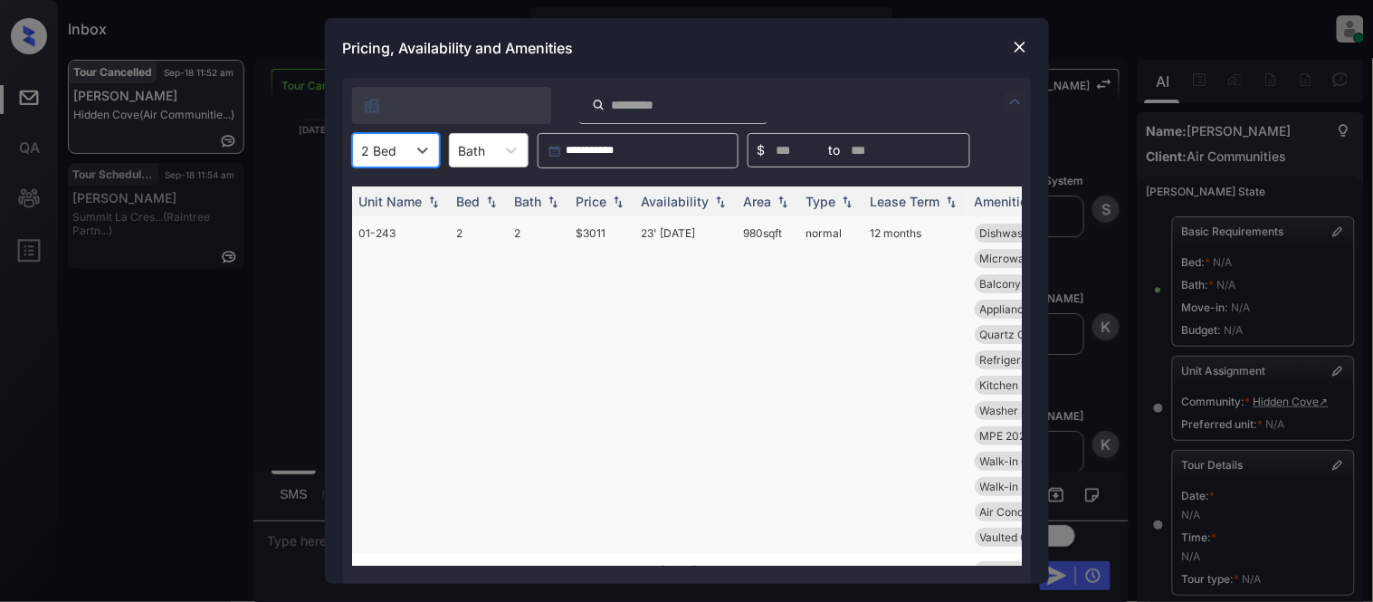
click at [578, 204] on div "Price" at bounding box center [592, 201] width 31 height 15
click at [595, 234] on td "$2501" at bounding box center [601, 372] width 65 height 312
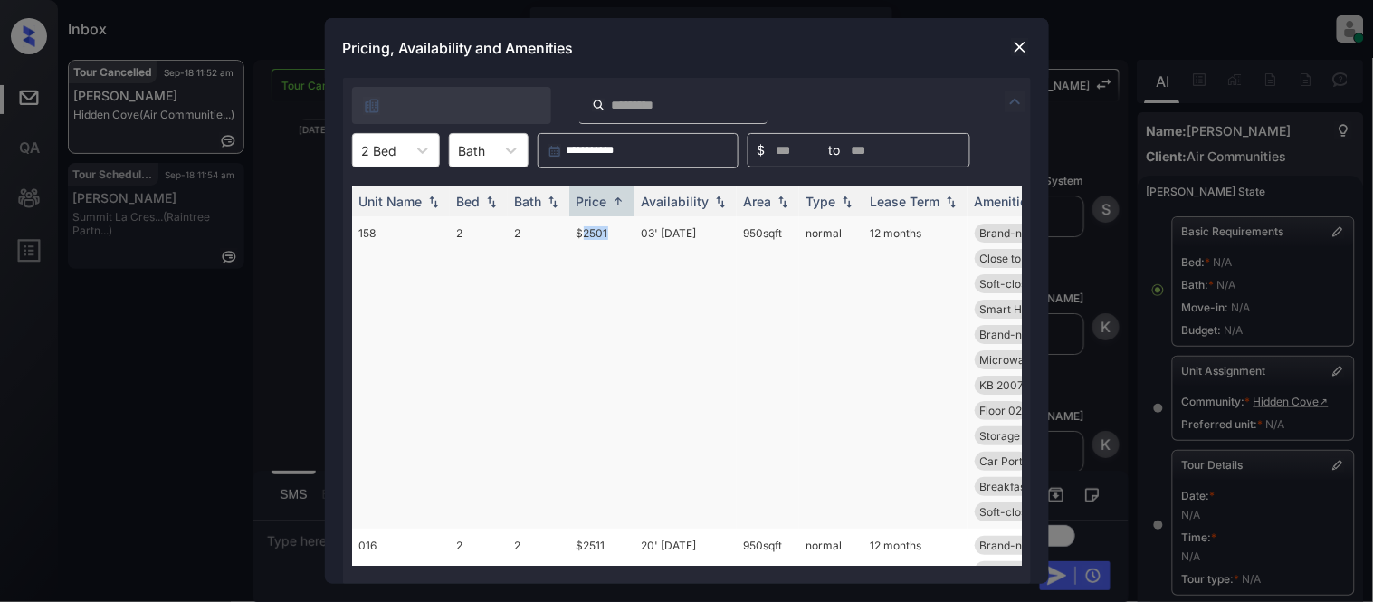
click at [595, 234] on td "$2501" at bounding box center [601, 372] width 65 height 312
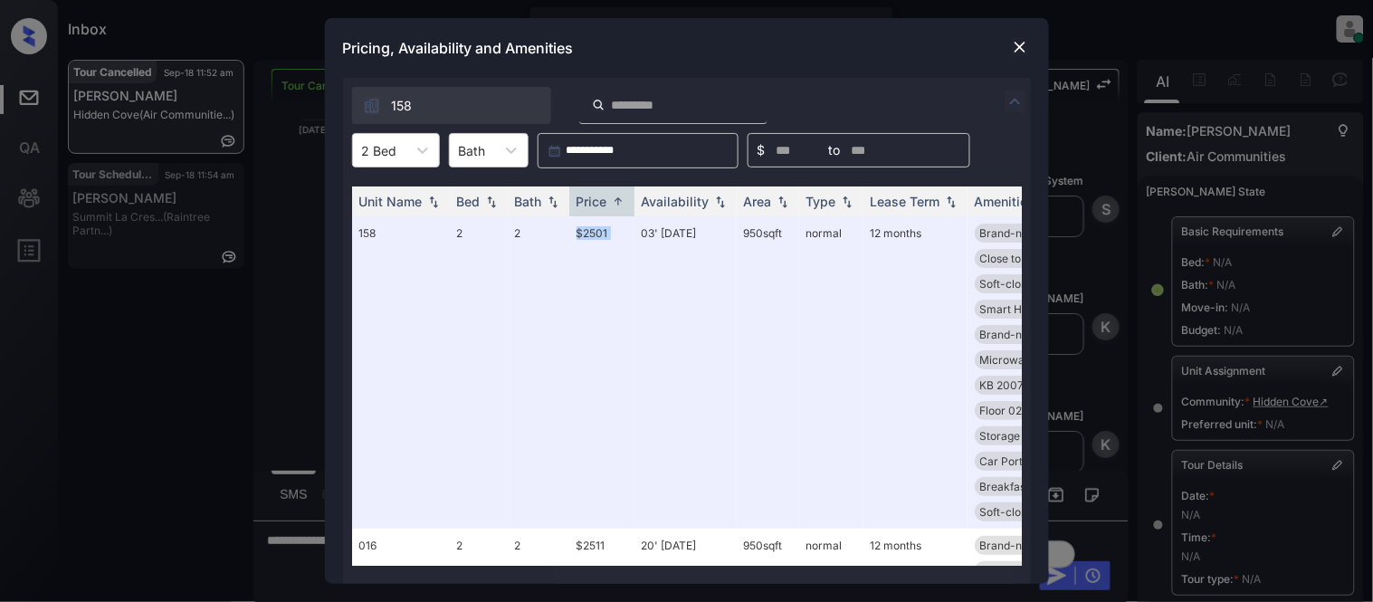
click at [1014, 51] on img at bounding box center [1020, 47] width 18 height 18
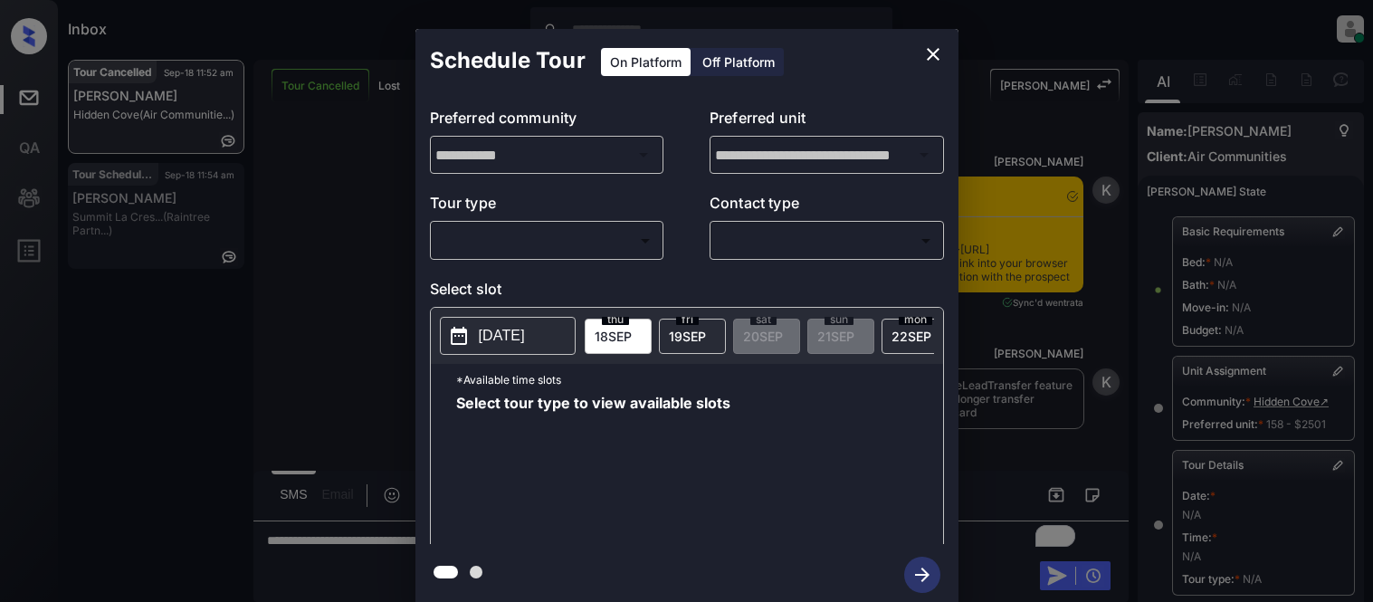
click at [584, 222] on div "​ ​" at bounding box center [547, 240] width 234 height 39
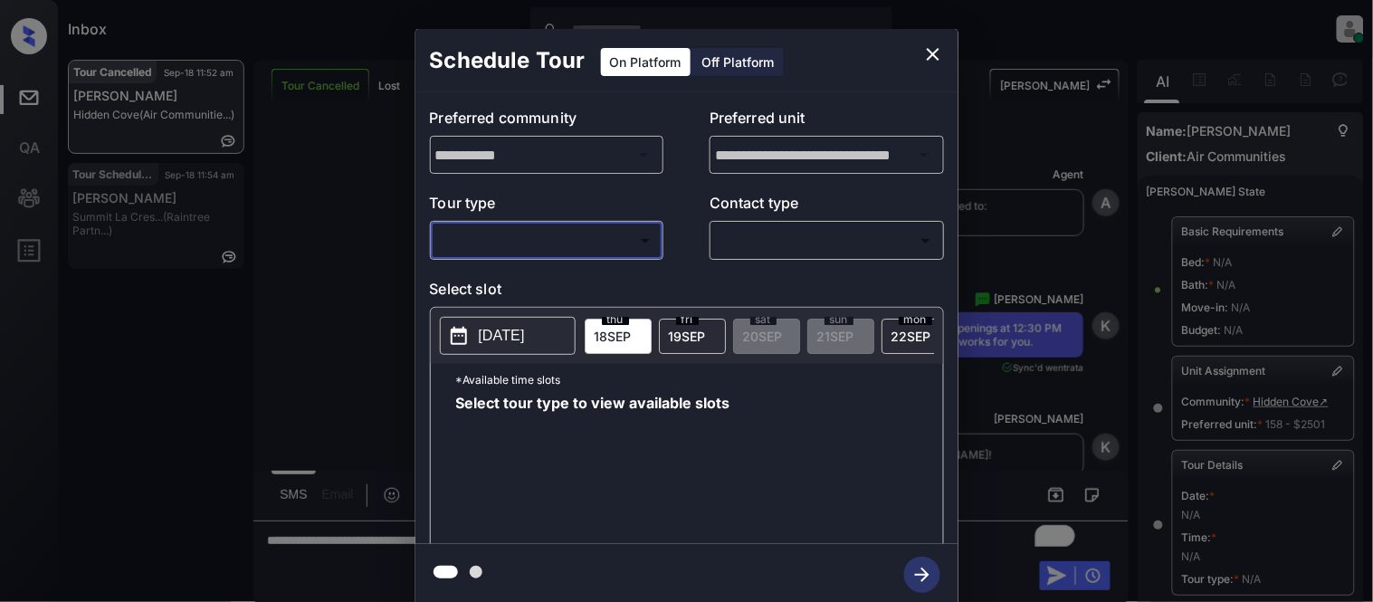
scroll to position [288, 0]
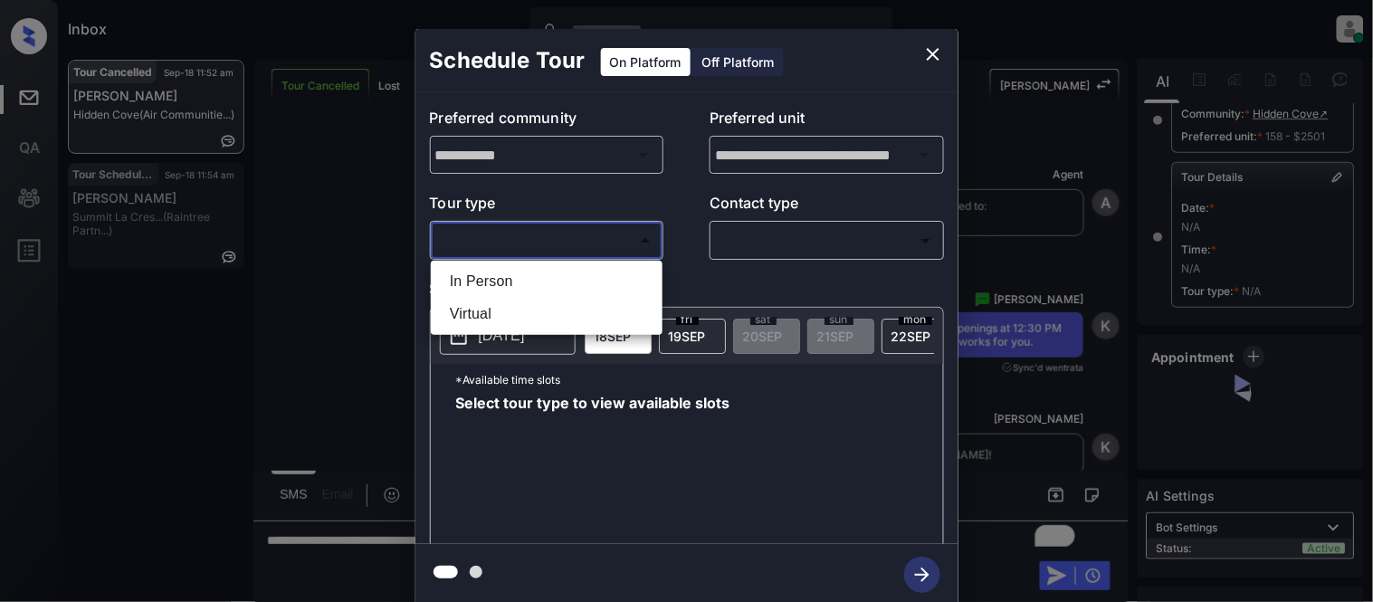
click at [554, 251] on body "Inbox Kristina Cataag Online Set yourself offline Set yourself on break Profile…" at bounding box center [686, 301] width 1373 height 602
drag, startPoint x: 534, startPoint y: 283, endPoint x: 712, endPoint y: 264, distance: 178.4
click at [534, 285] on li "In Person" at bounding box center [546, 281] width 223 height 33
type input "********"
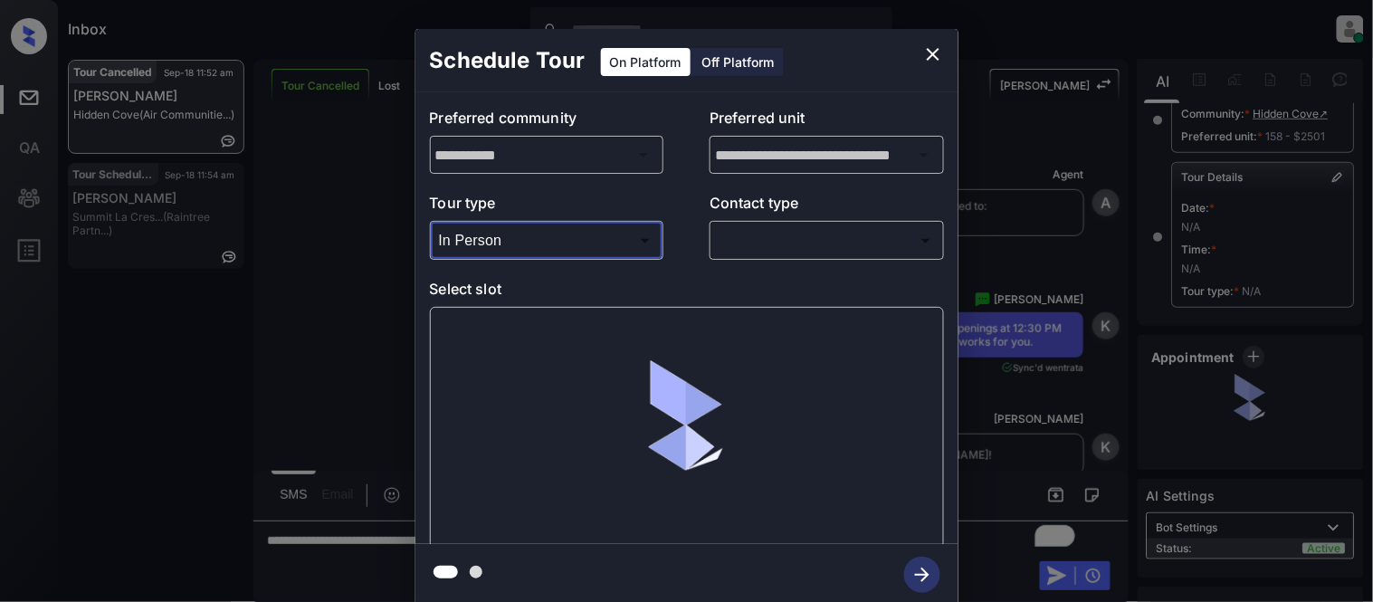
click at [728, 261] on div "**********" at bounding box center [687, 318] width 543 height 452
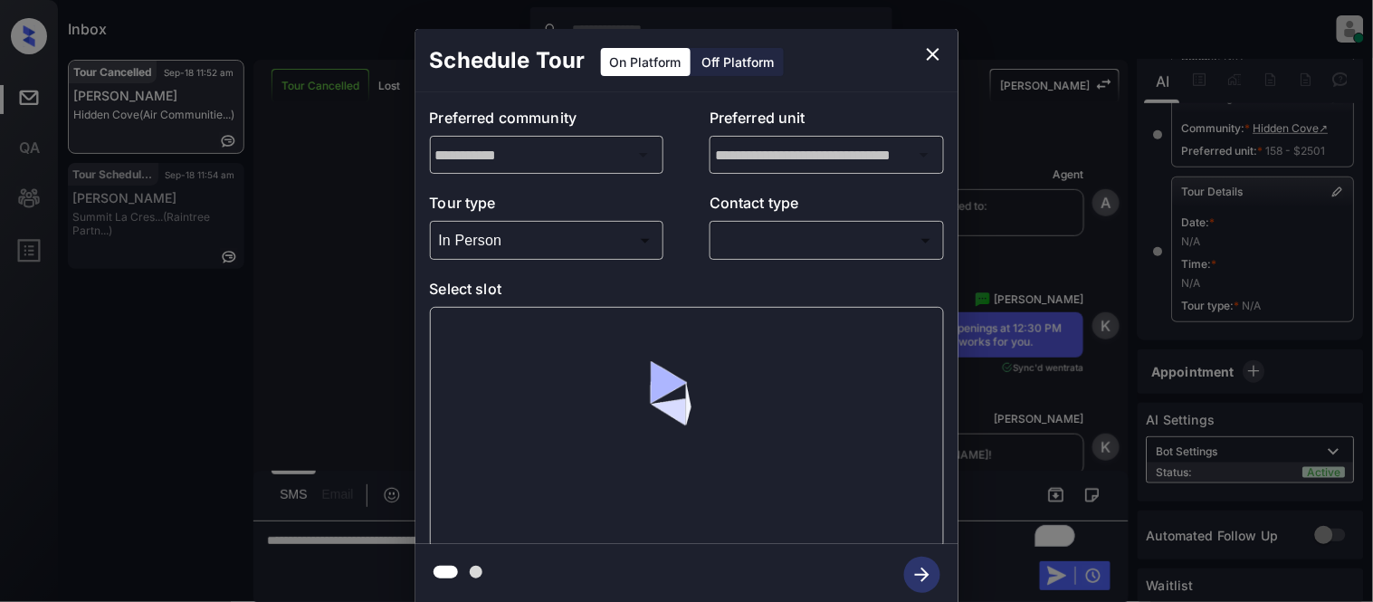
click at [744, 247] on body "Inbox Kristina Cataag Online Set yourself offline Set yourself on break Profile…" at bounding box center [686, 301] width 1373 height 602
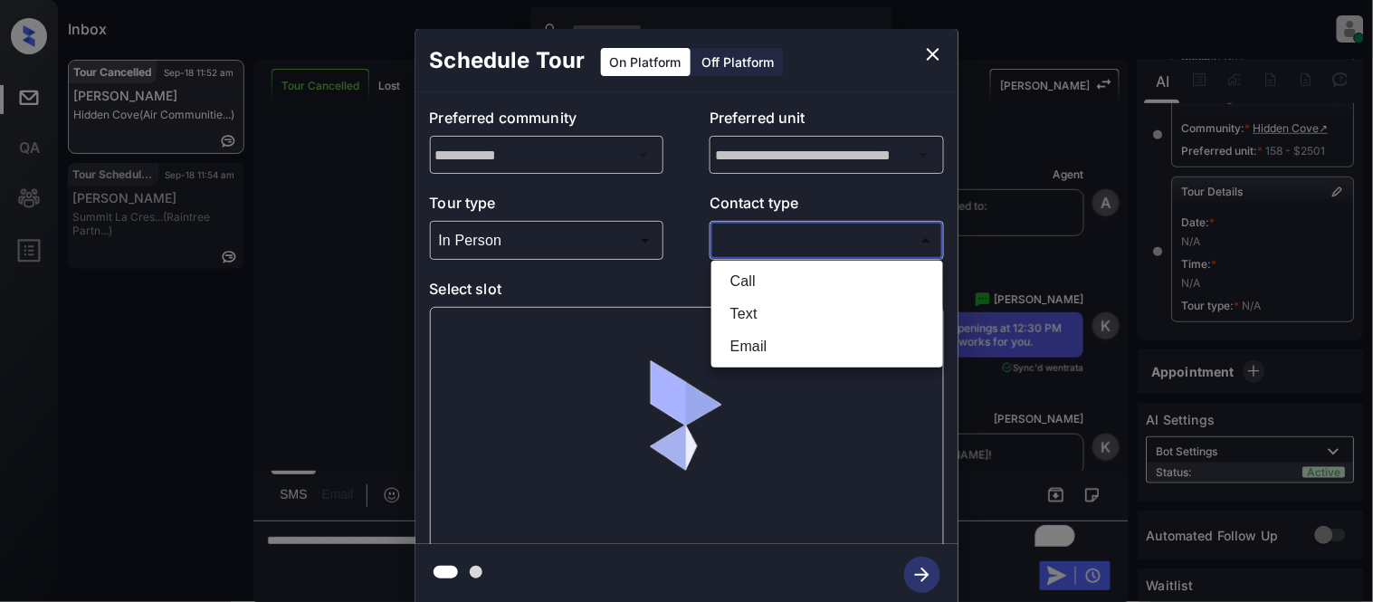
click at [749, 313] on li "Text" at bounding box center [827, 314] width 223 height 33
type input "****"
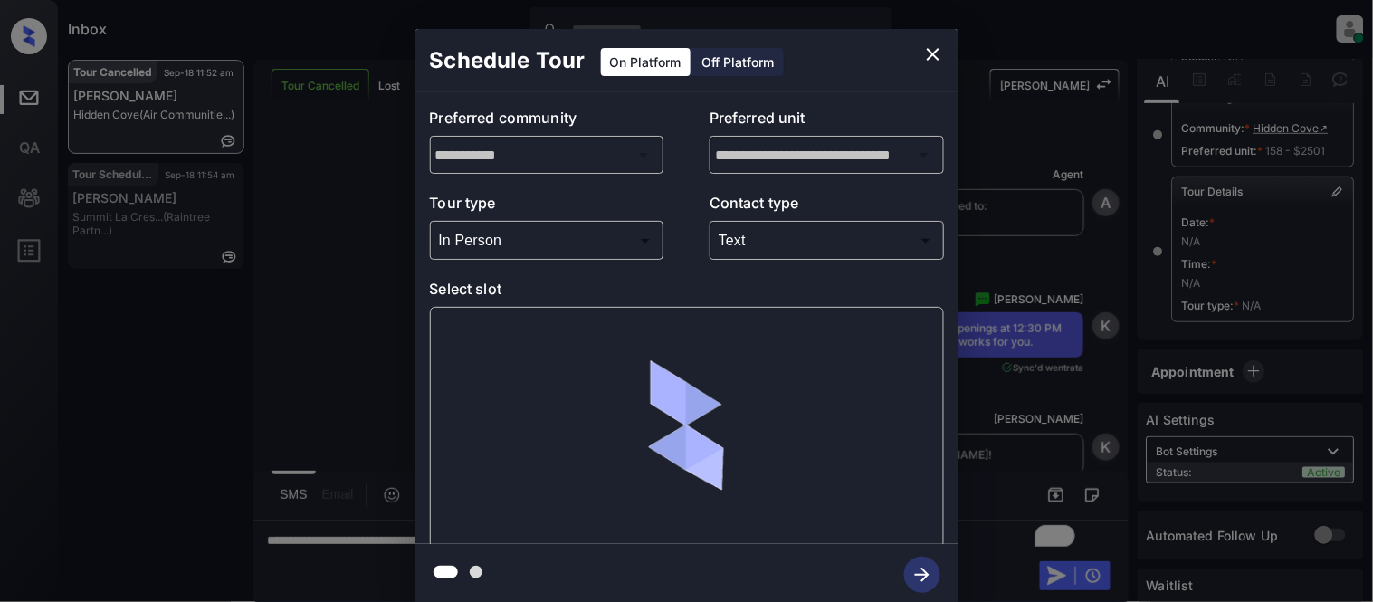
click at [549, 322] on div at bounding box center [687, 428] width 514 height 242
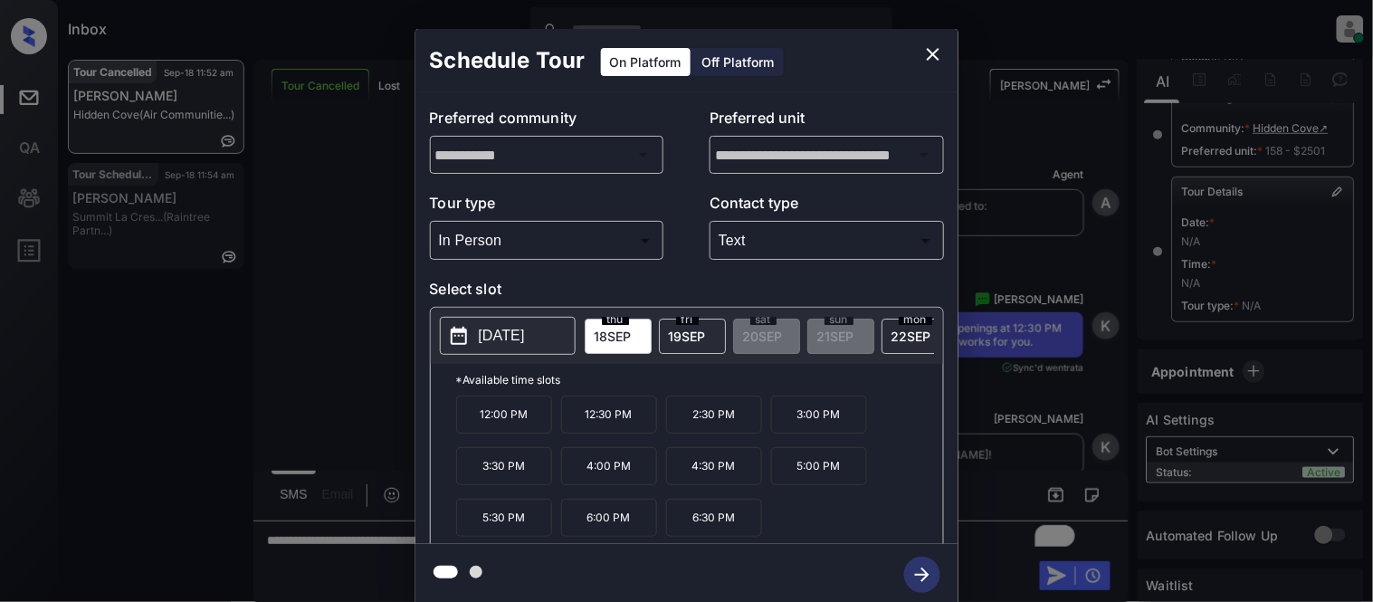
click at [716, 434] on p "2:30 PM" at bounding box center [714, 415] width 96 height 38
click at [905, 567] on icon "button" at bounding box center [922, 575] width 36 height 36
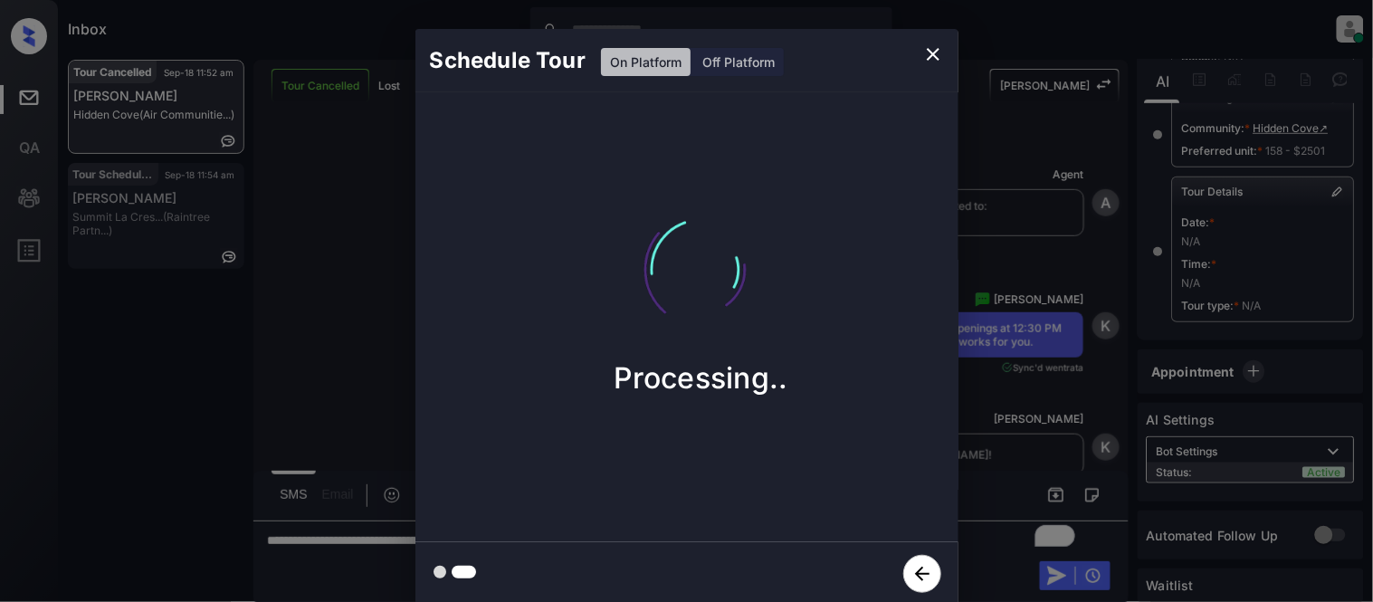
click at [975, 426] on div "Schedule Tour On Platform Off Platform Processing.." at bounding box center [686, 317] width 1373 height 635
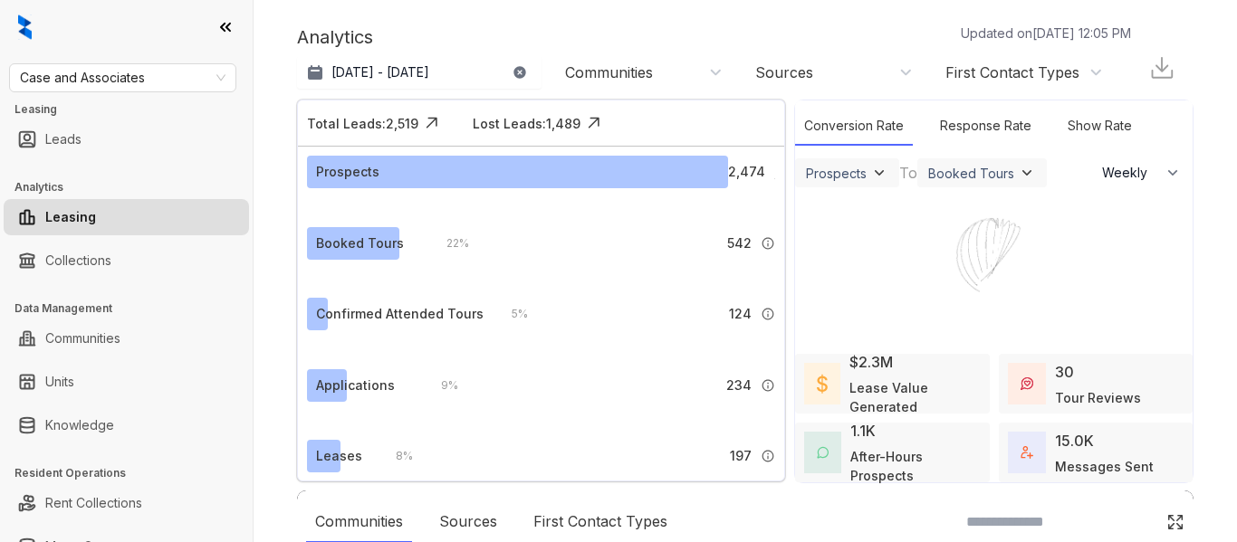
select select "******"
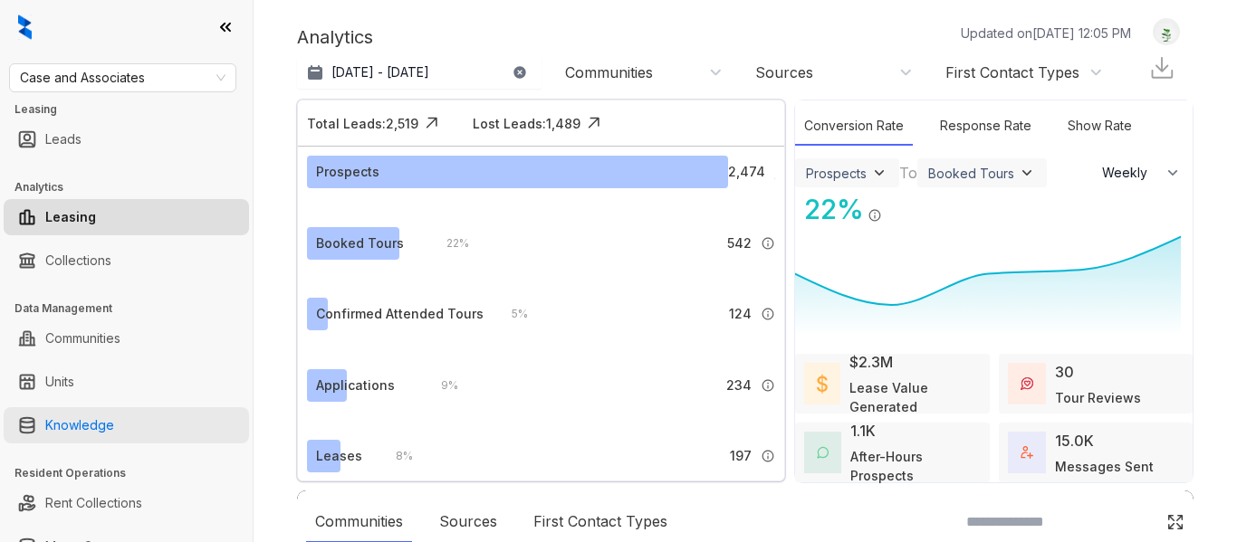
click at [99, 419] on link "Knowledge" at bounding box center [79, 425] width 69 height 36
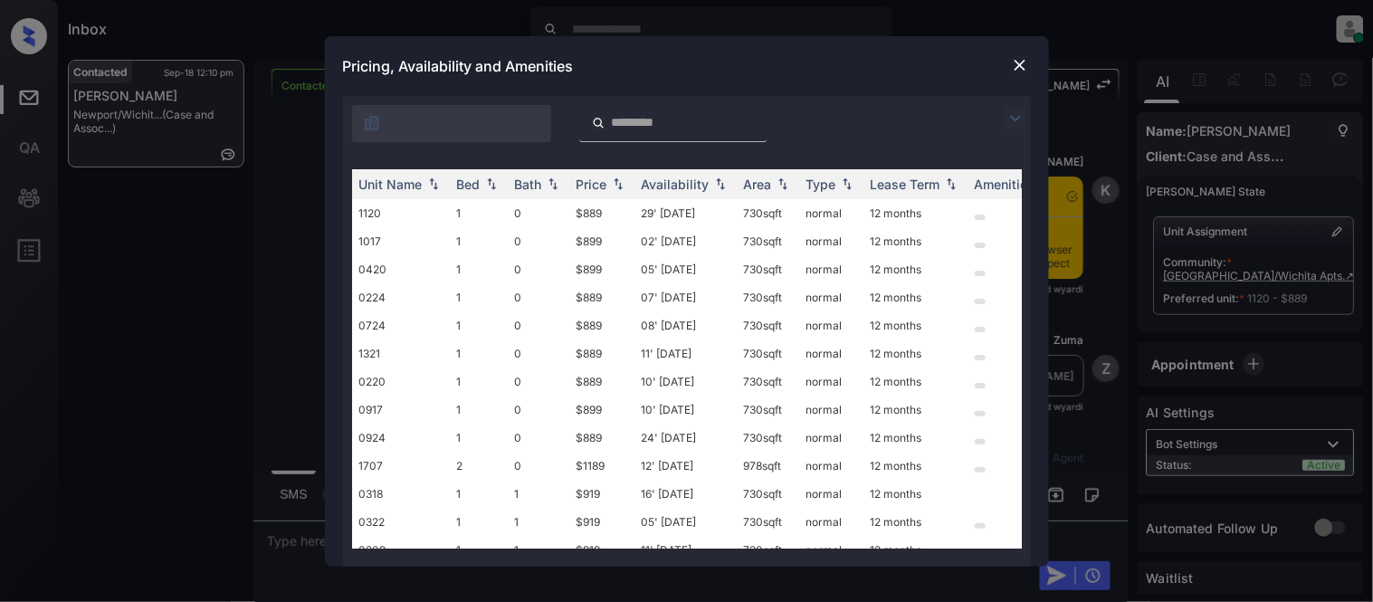
scroll to position [6453, 0]
click at [1027, 59] on img at bounding box center [1020, 65] width 18 height 18
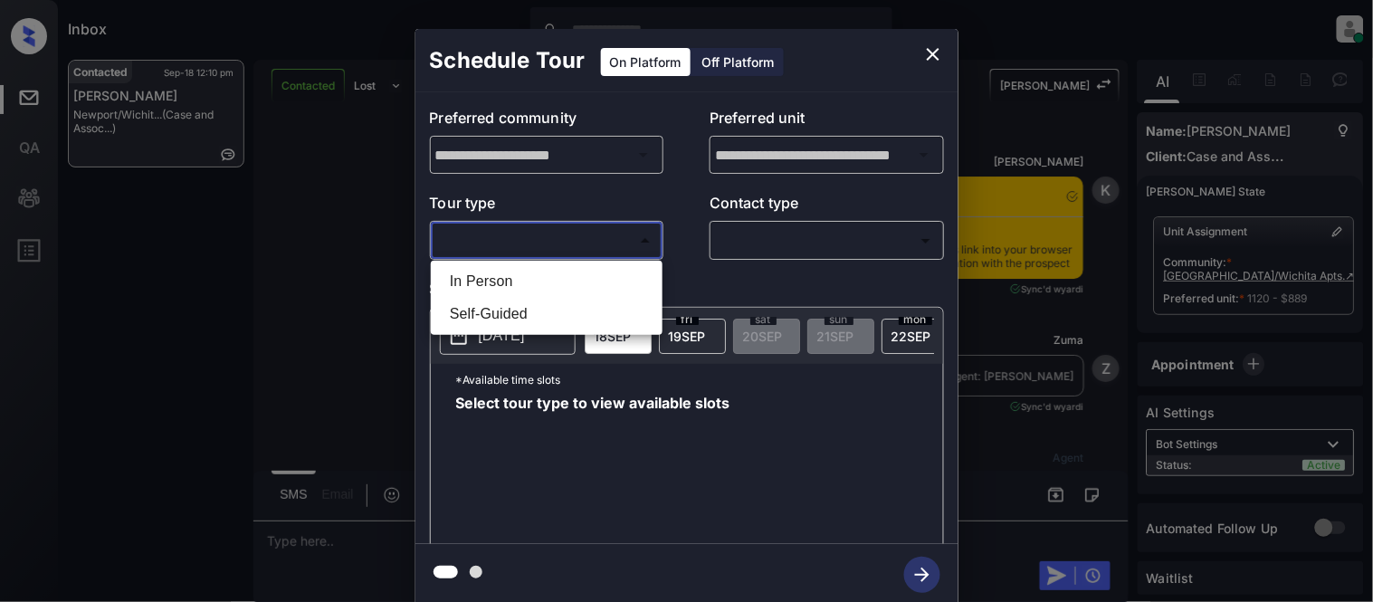
scroll to position [6453, 0]
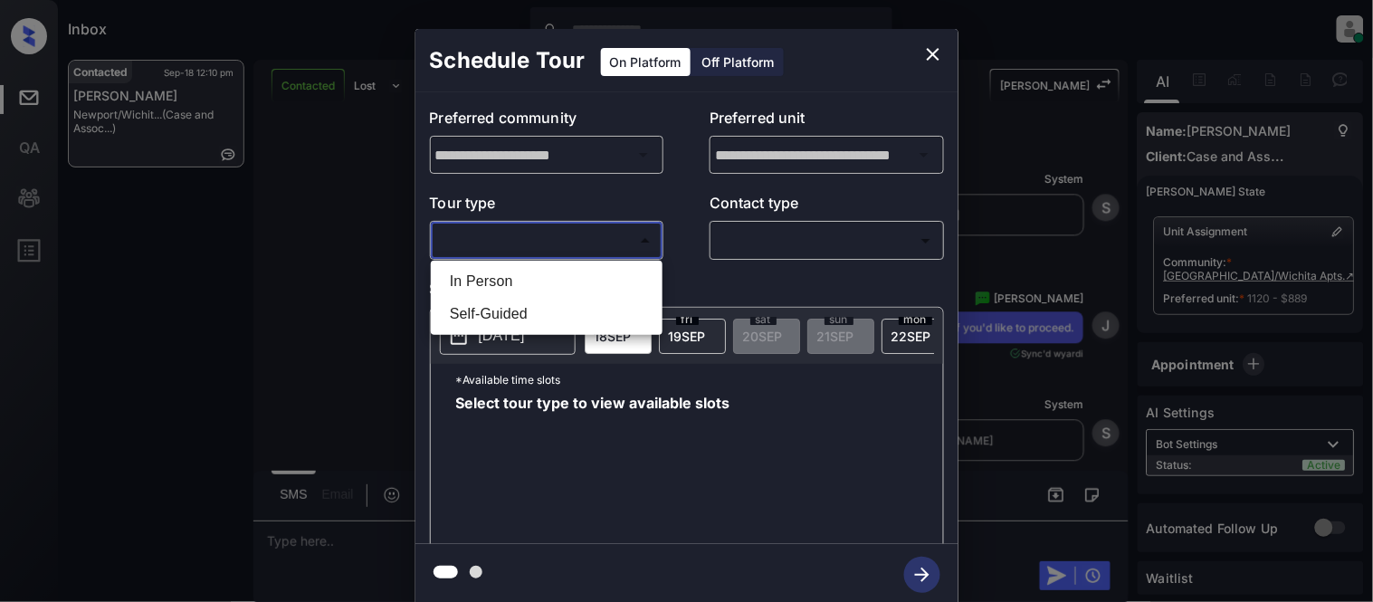
click at [365, 275] on div at bounding box center [686, 301] width 1373 height 602
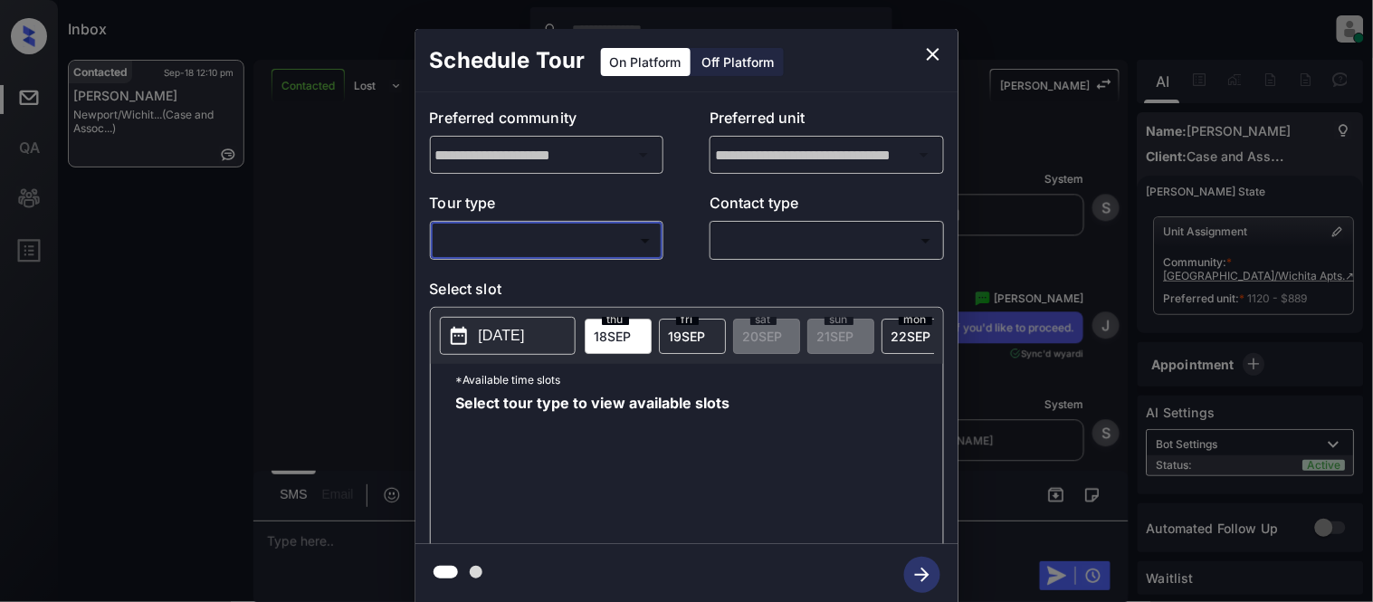
click at [1295, 74] on div "**********" at bounding box center [686, 317] width 1373 height 635
